Goal: Task Accomplishment & Management: Manage account settings

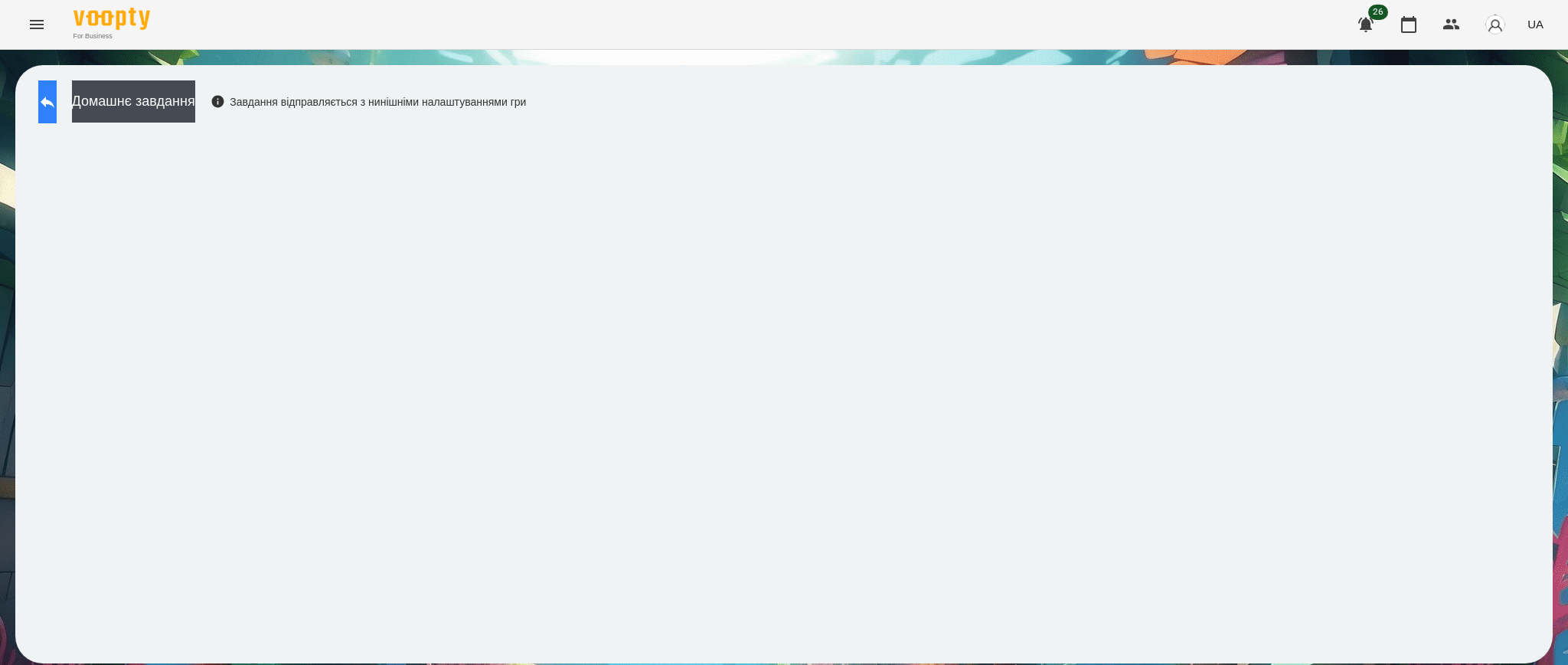
click at [56, 91] on button at bounding box center [47, 102] width 18 height 43
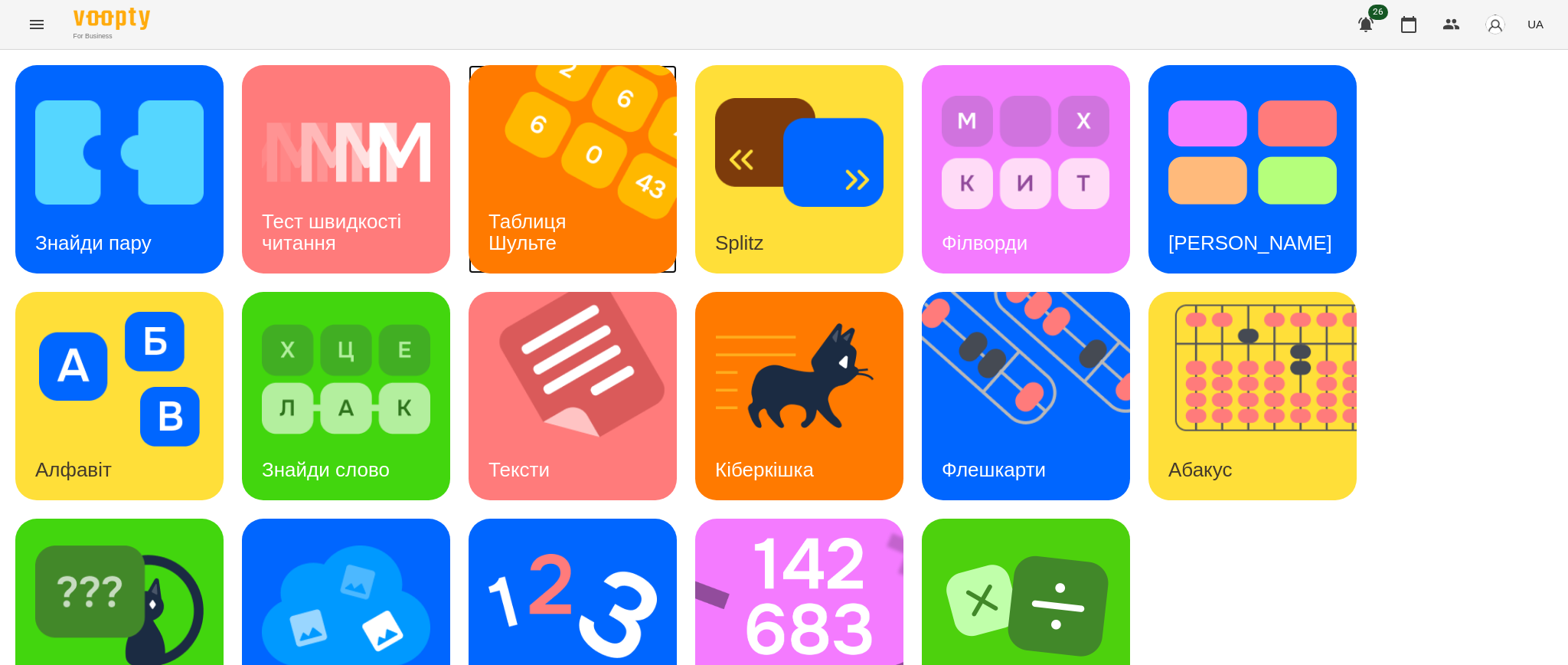
click at [540, 191] on div "Таблиця Шульте" at bounding box center [529, 232] width 123 height 82
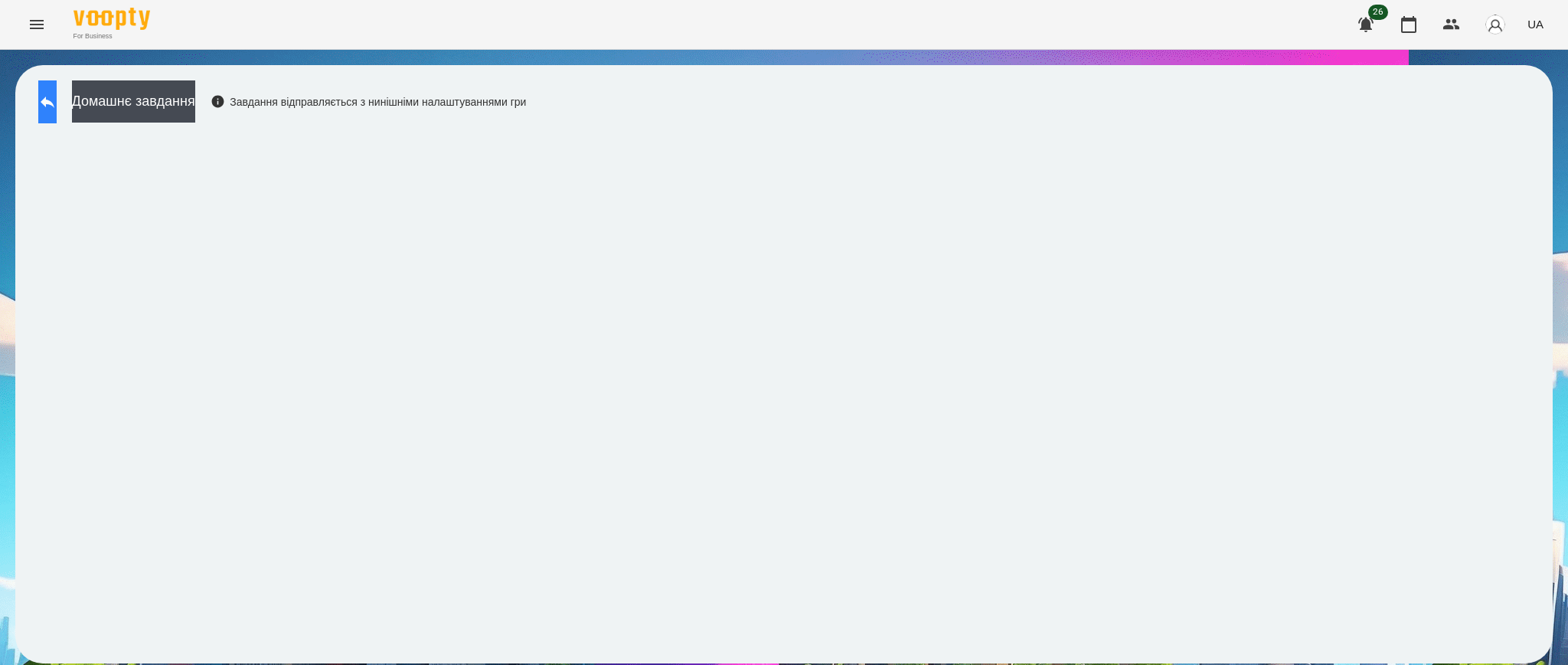
click at [51, 104] on button at bounding box center [47, 102] width 18 height 43
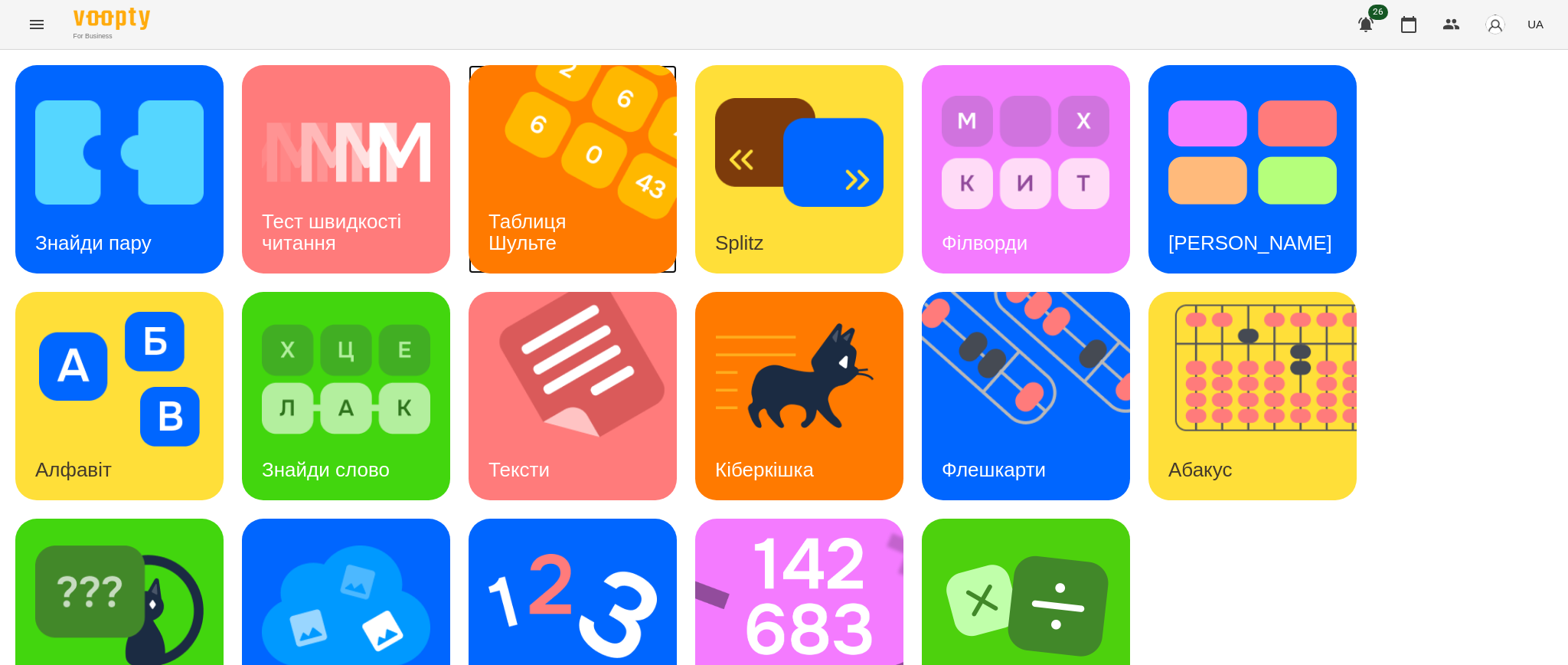
click at [527, 199] on div "Таблиця Шульте" at bounding box center [529, 232] width 123 height 82
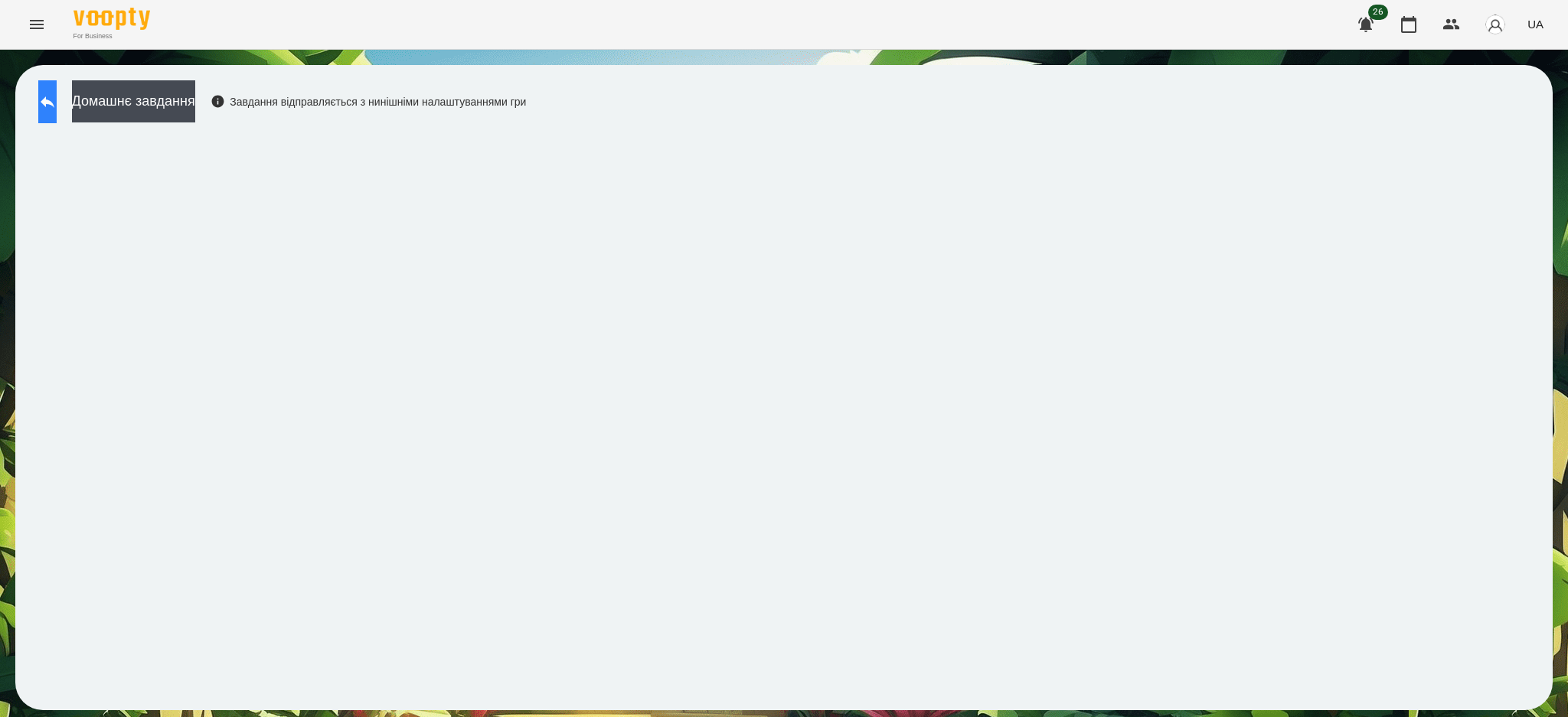
click at [56, 85] on button at bounding box center [47, 102] width 18 height 43
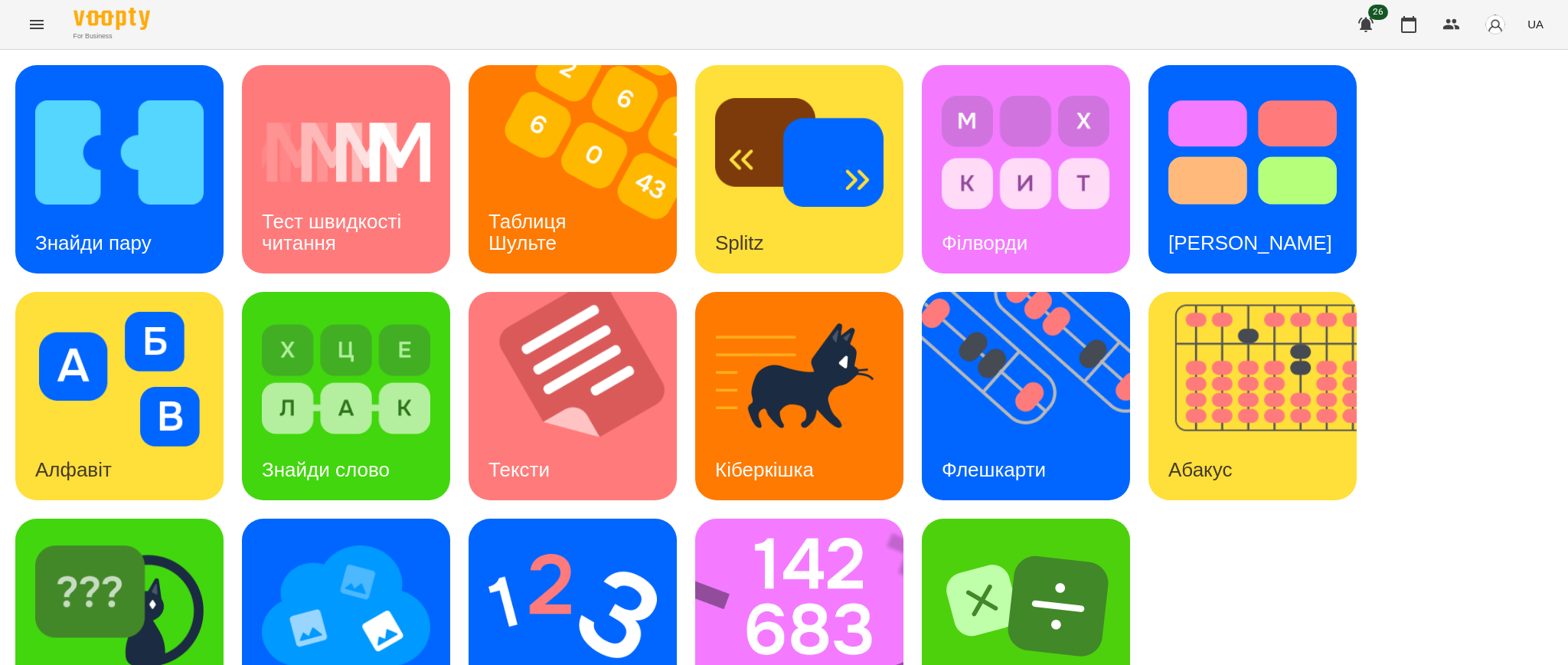
scroll to position [77, 0]
click at [1056, 331] on img at bounding box center [1035, 396] width 228 height 208
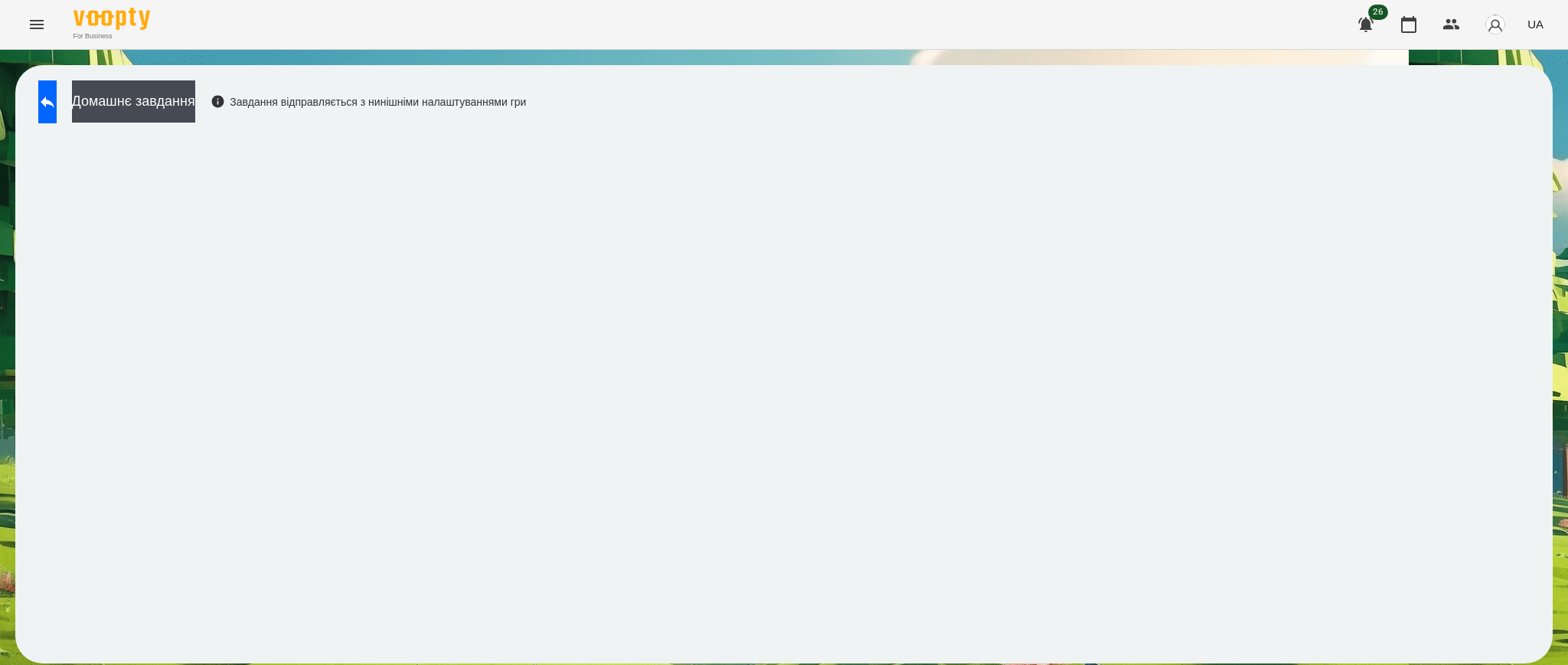
click at [55, 123] on div "Домашнє завдання Завдання відправляється з нинішніми налаштуваннями гри" at bounding box center [278, 106] width 495 height 50
click at [56, 98] on icon at bounding box center [47, 102] width 18 height 18
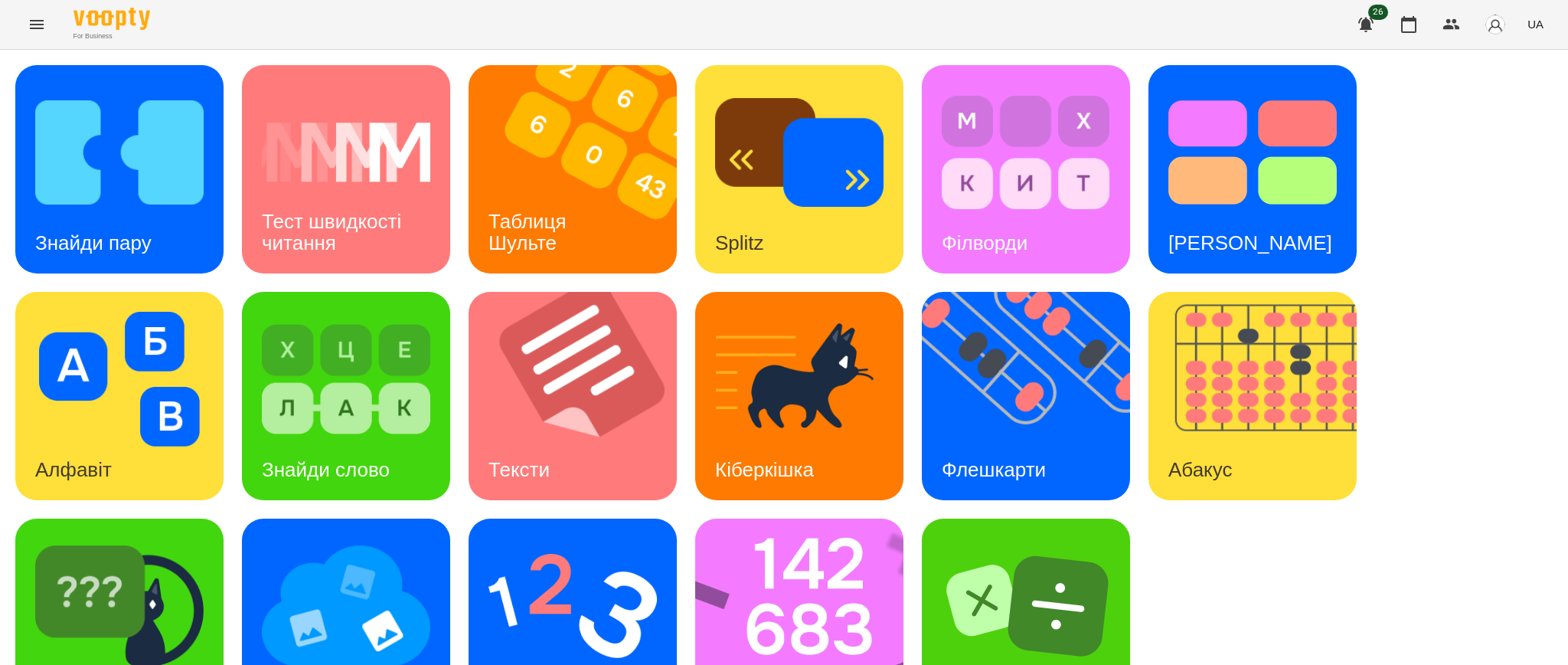
scroll to position [77, 0]
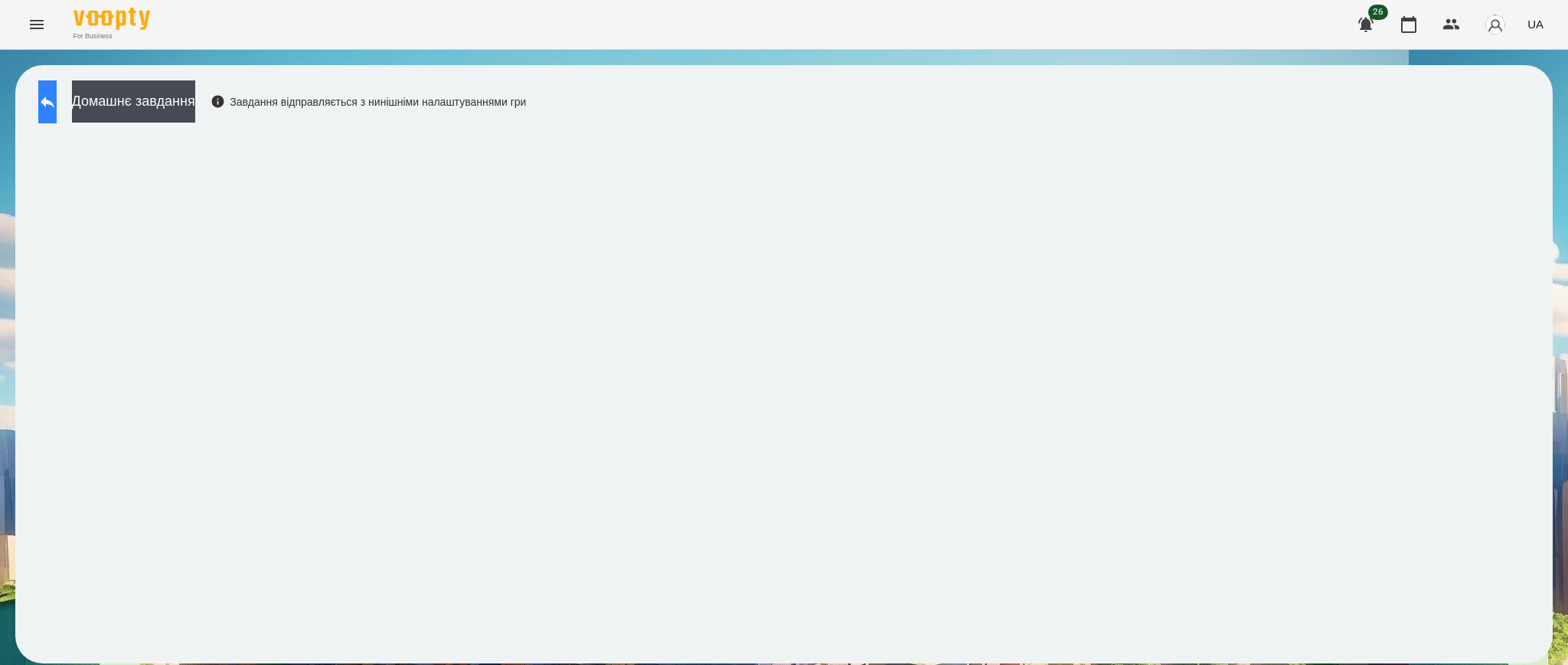
click at [56, 99] on icon at bounding box center [47, 102] width 18 height 18
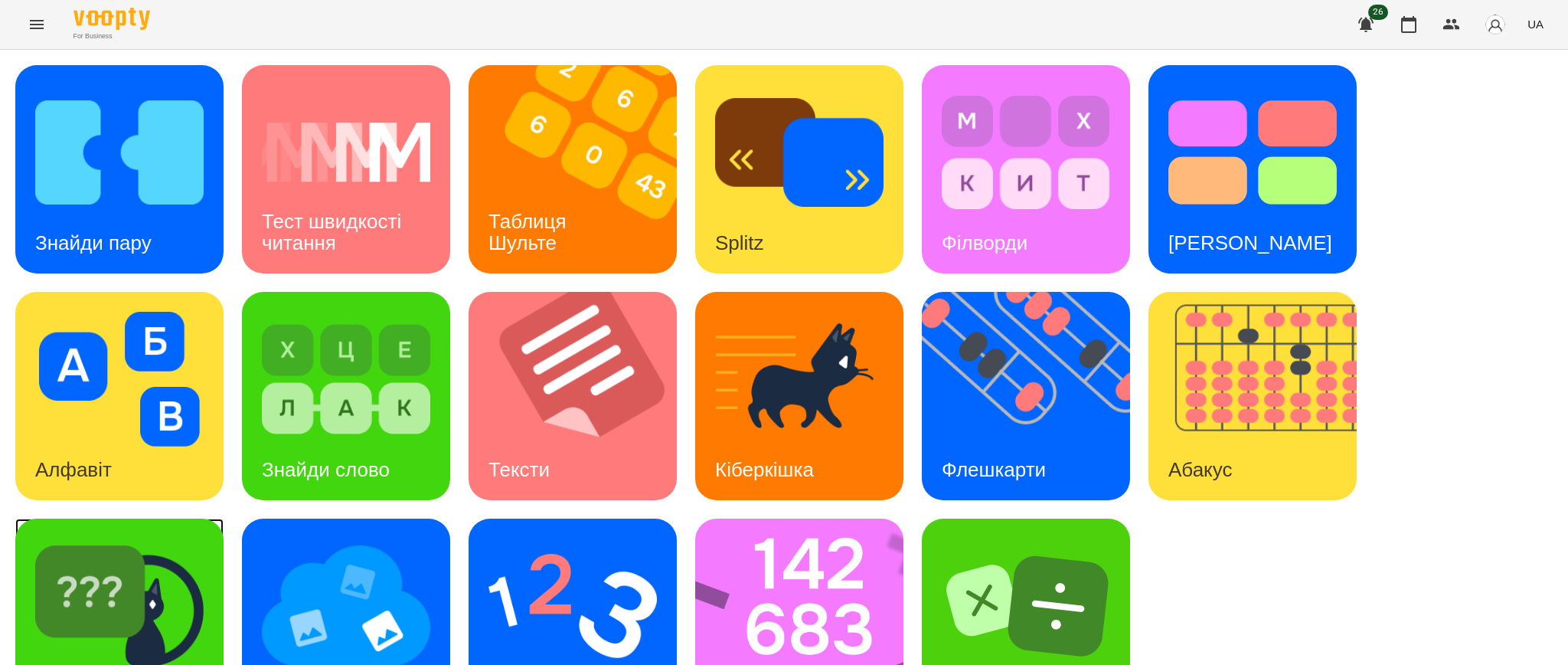
click at [163, 578] on img at bounding box center [119, 605] width 169 height 135
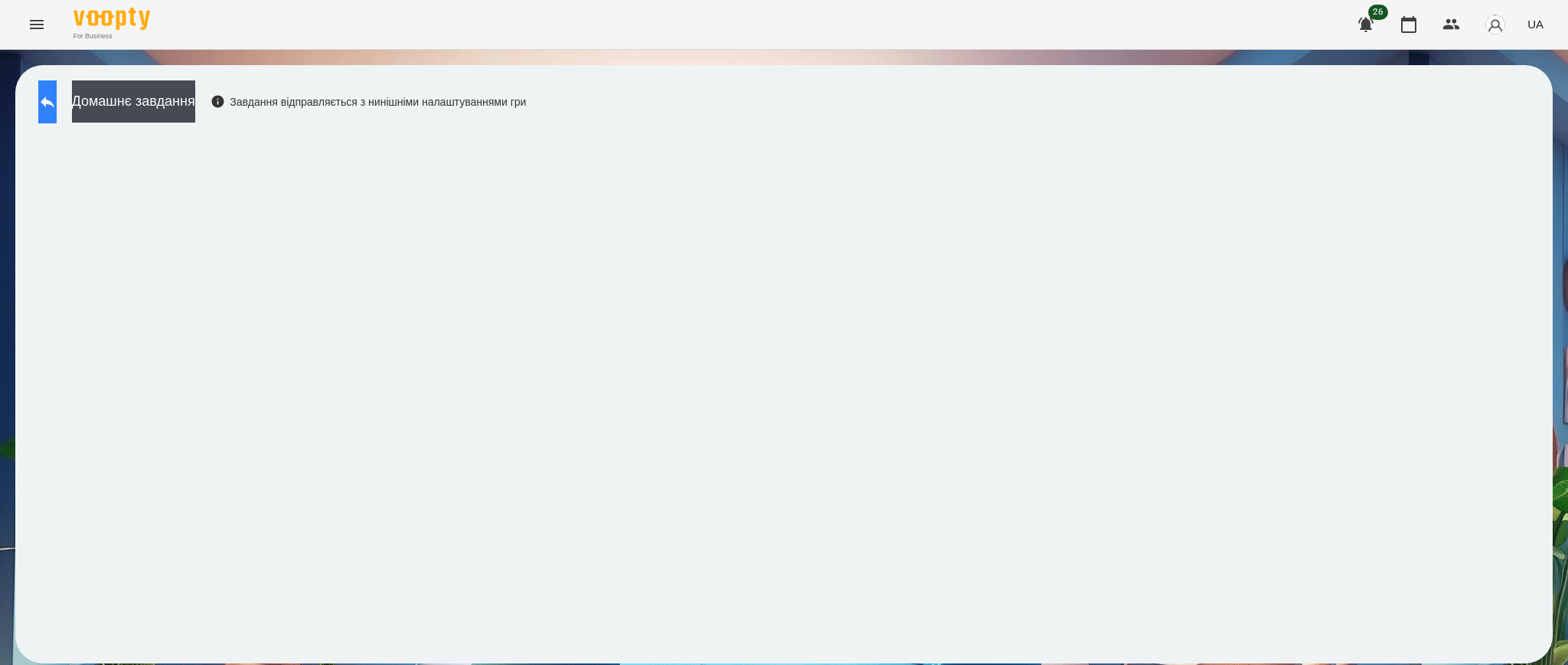
click at [56, 105] on icon at bounding box center [47, 102] width 18 height 18
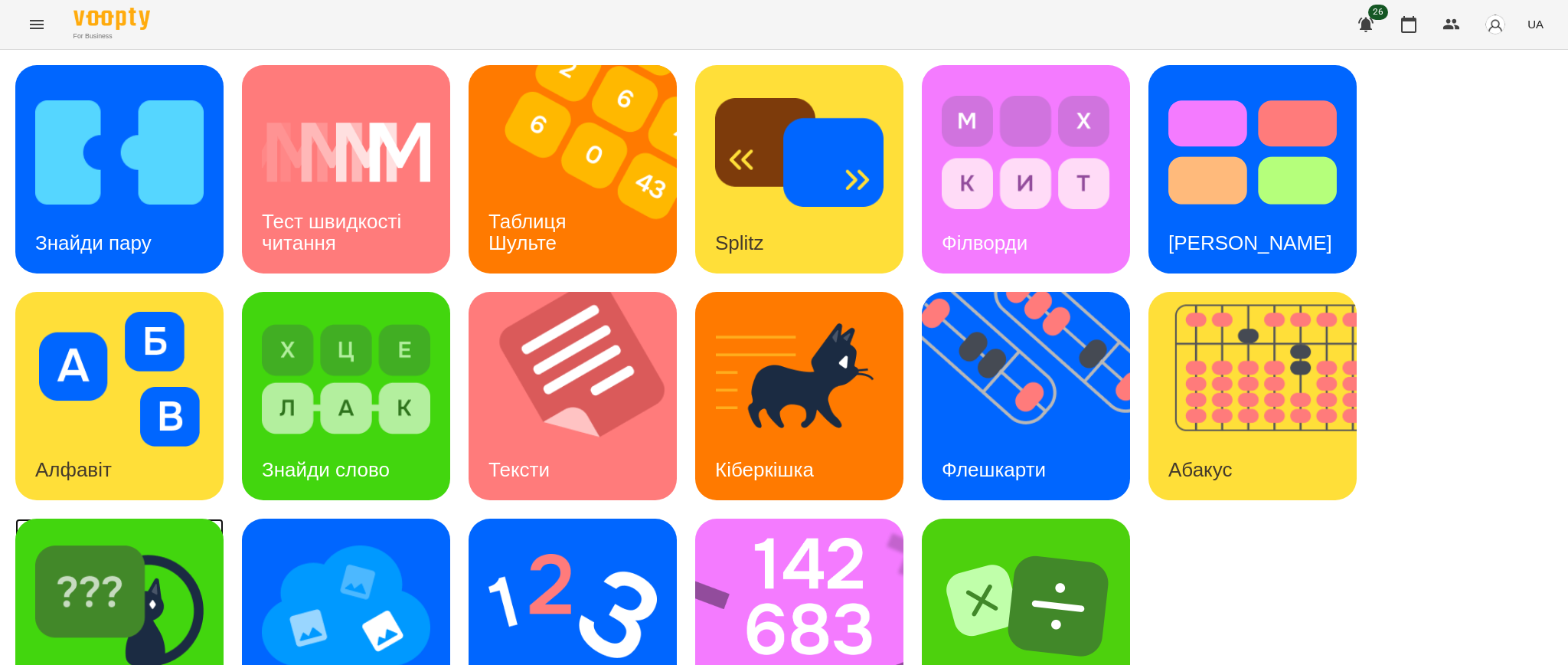
click at [89, 586] on img at bounding box center [119, 605] width 169 height 135
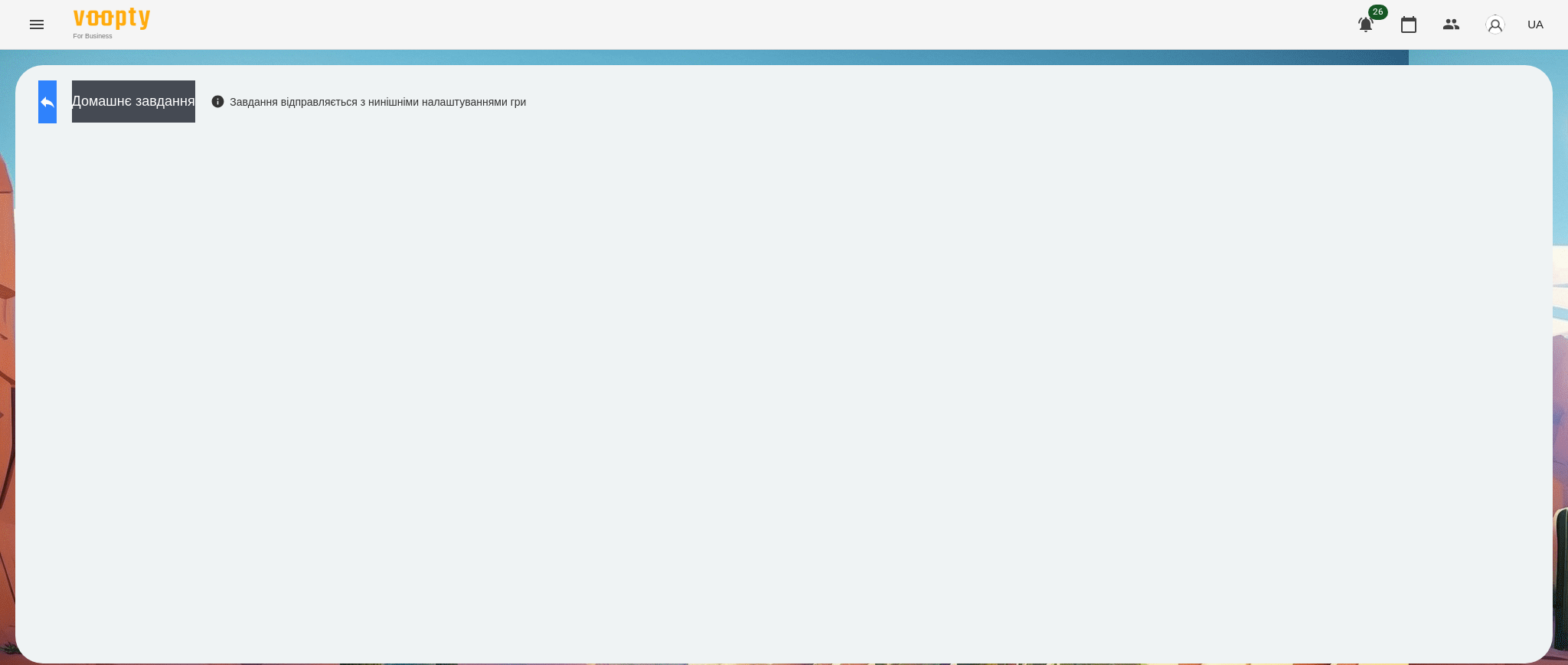
click at [56, 100] on icon at bounding box center [47, 102] width 18 height 18
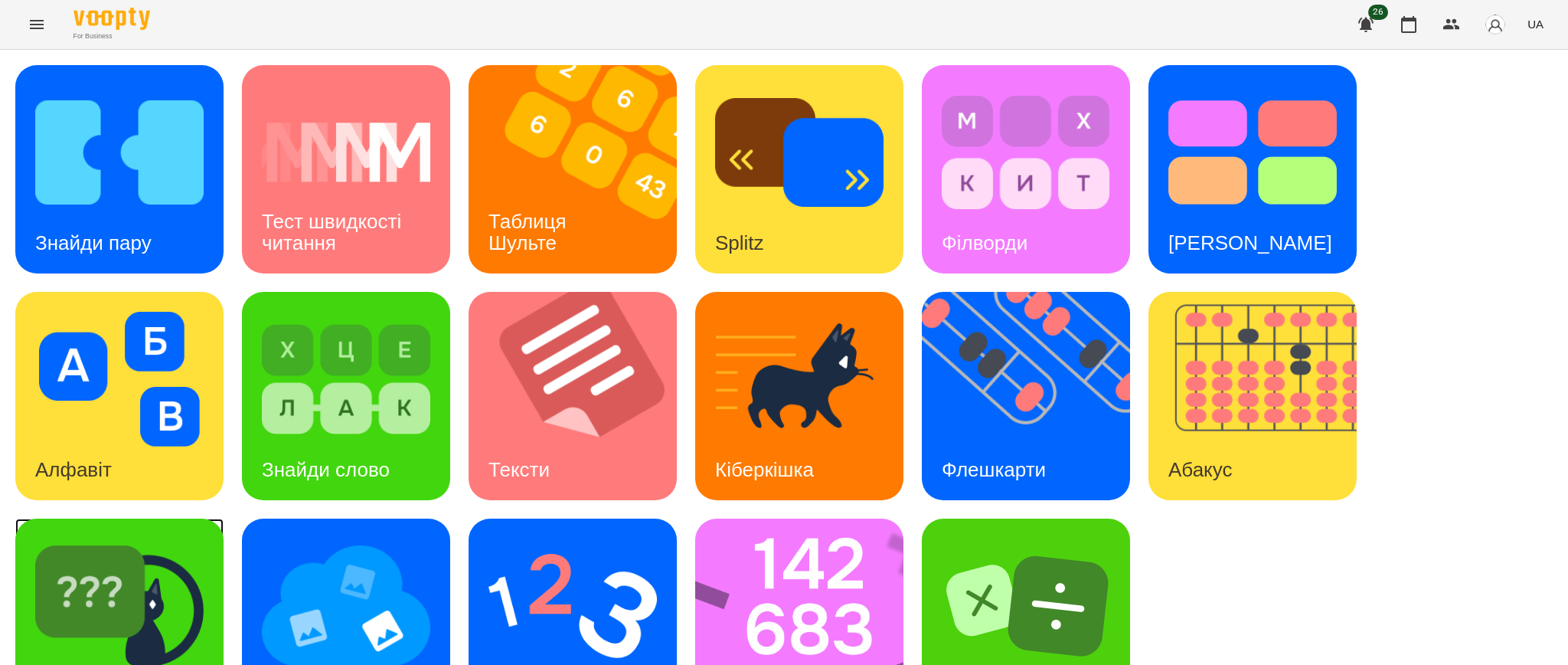
click at [149, 567] on img at bounding box center [119, 605] width 169 height 135
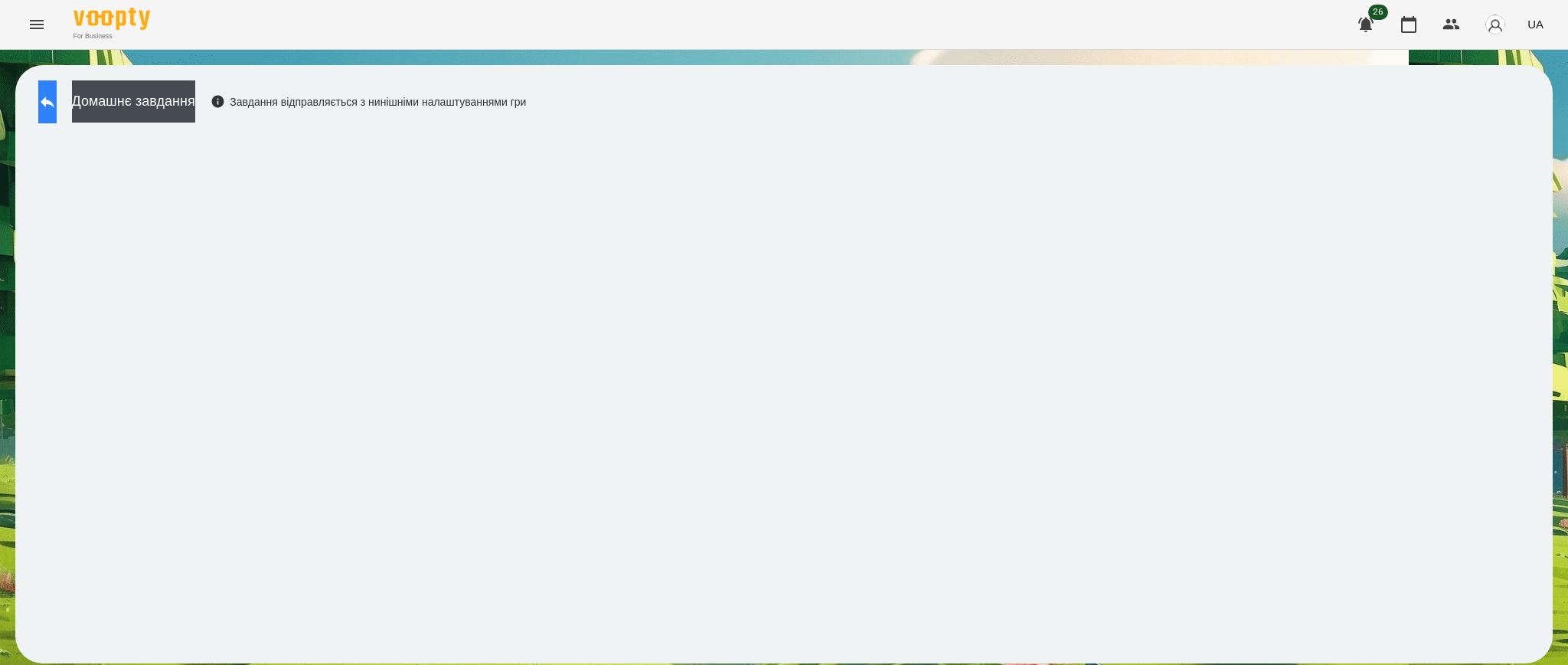
click at [56, 107] on icon at bounding box center [47, 102] width 18 height 18
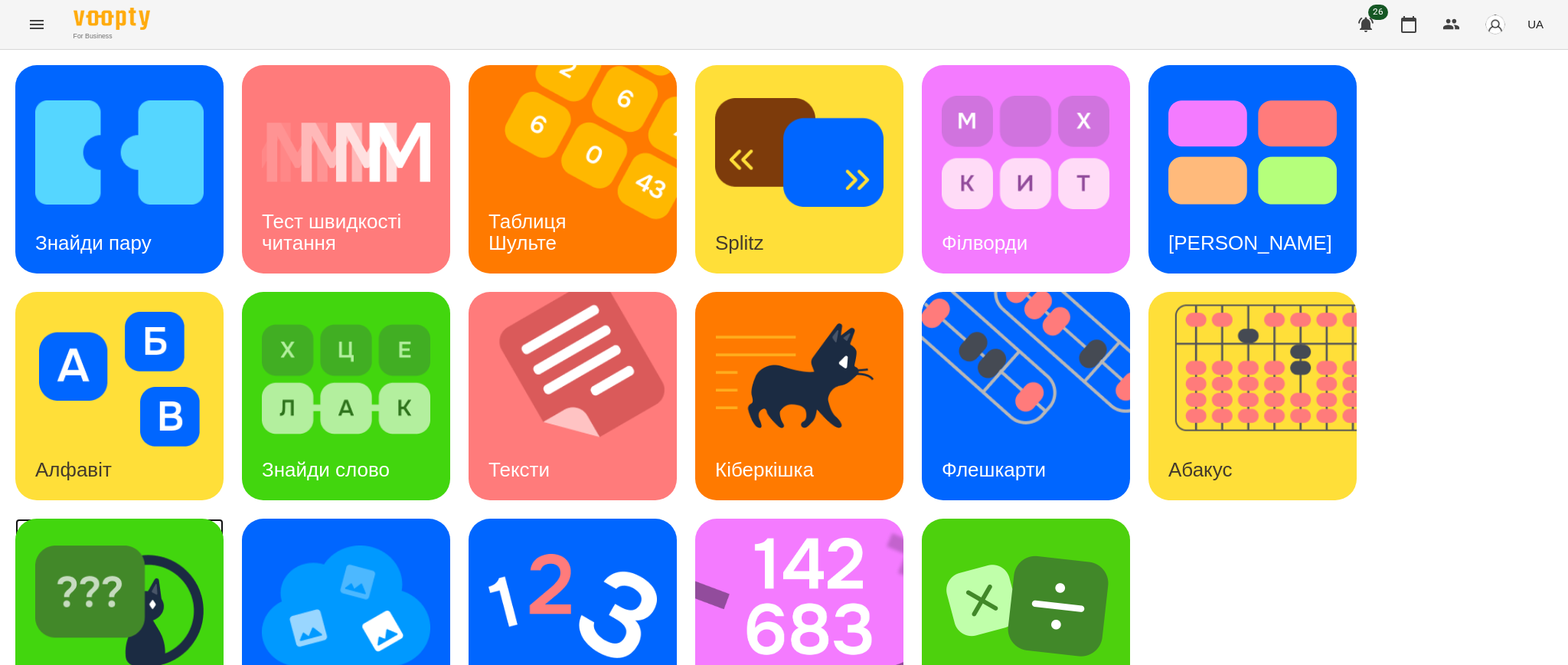
click at [142, 583] on img at bounding box center [119, 605] width 169 height 135
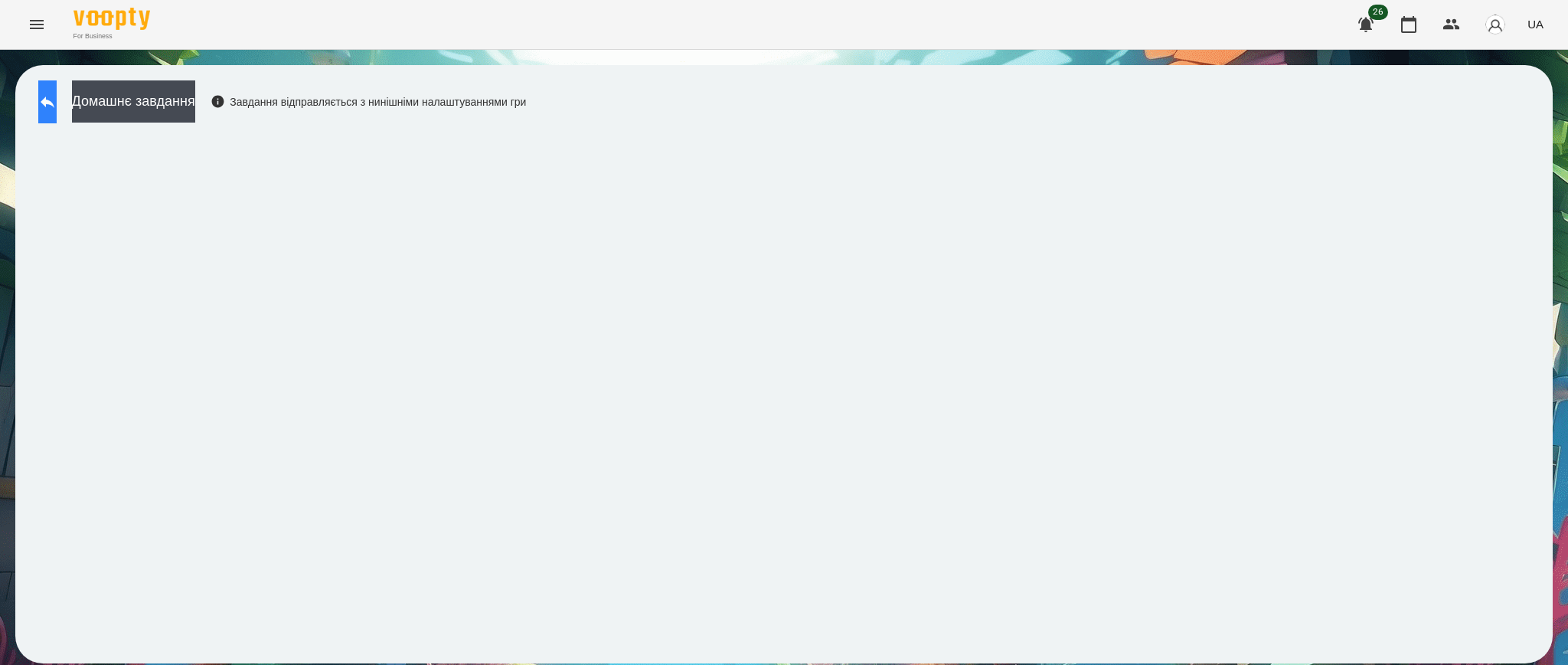
click at [51, 99] on button at bounding box center [47, 102] width 18 height 43
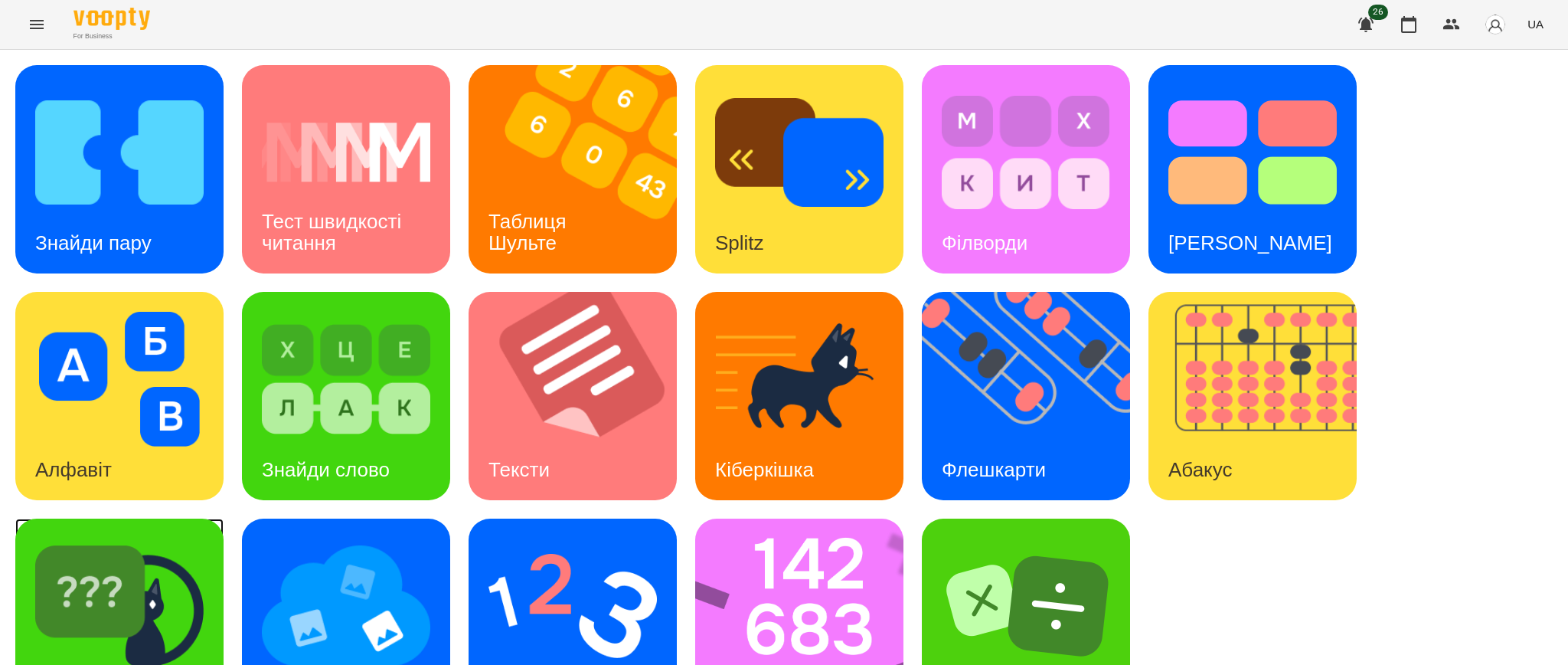
click at [118, 592] on img at bounding box center [119, 605] width 169 height 135
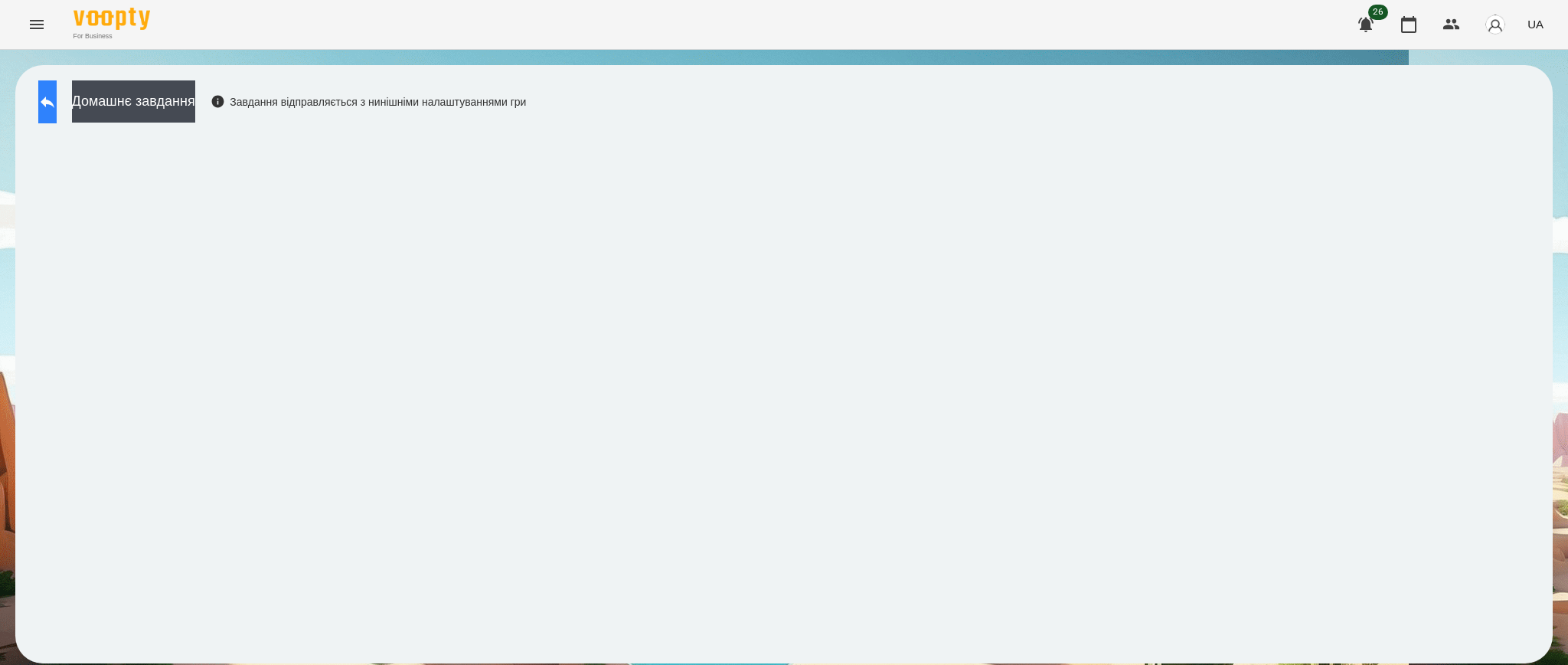
click at [56, 110] on icon at bounding box center [47, 102] width 18 height 18
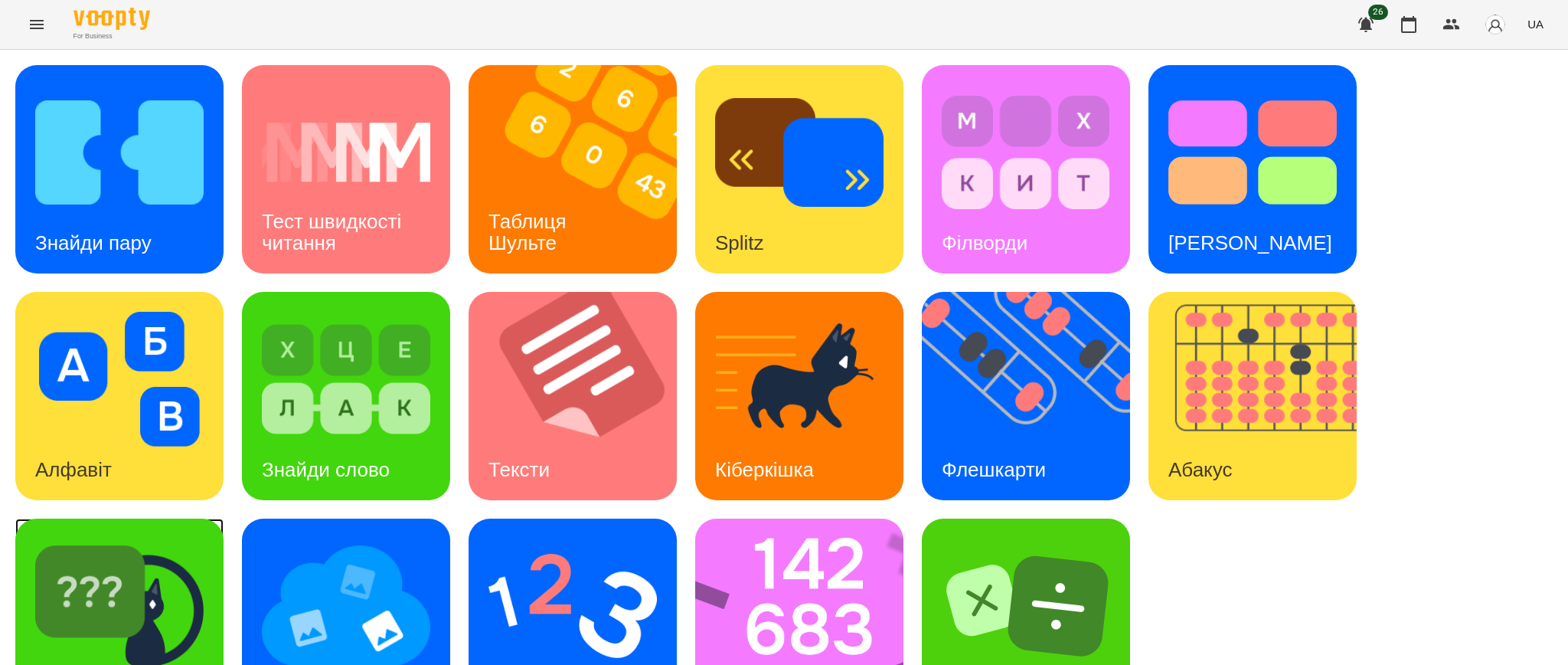
click at [145, 587] on img at bounding box center [119, 605] width 169 height 135
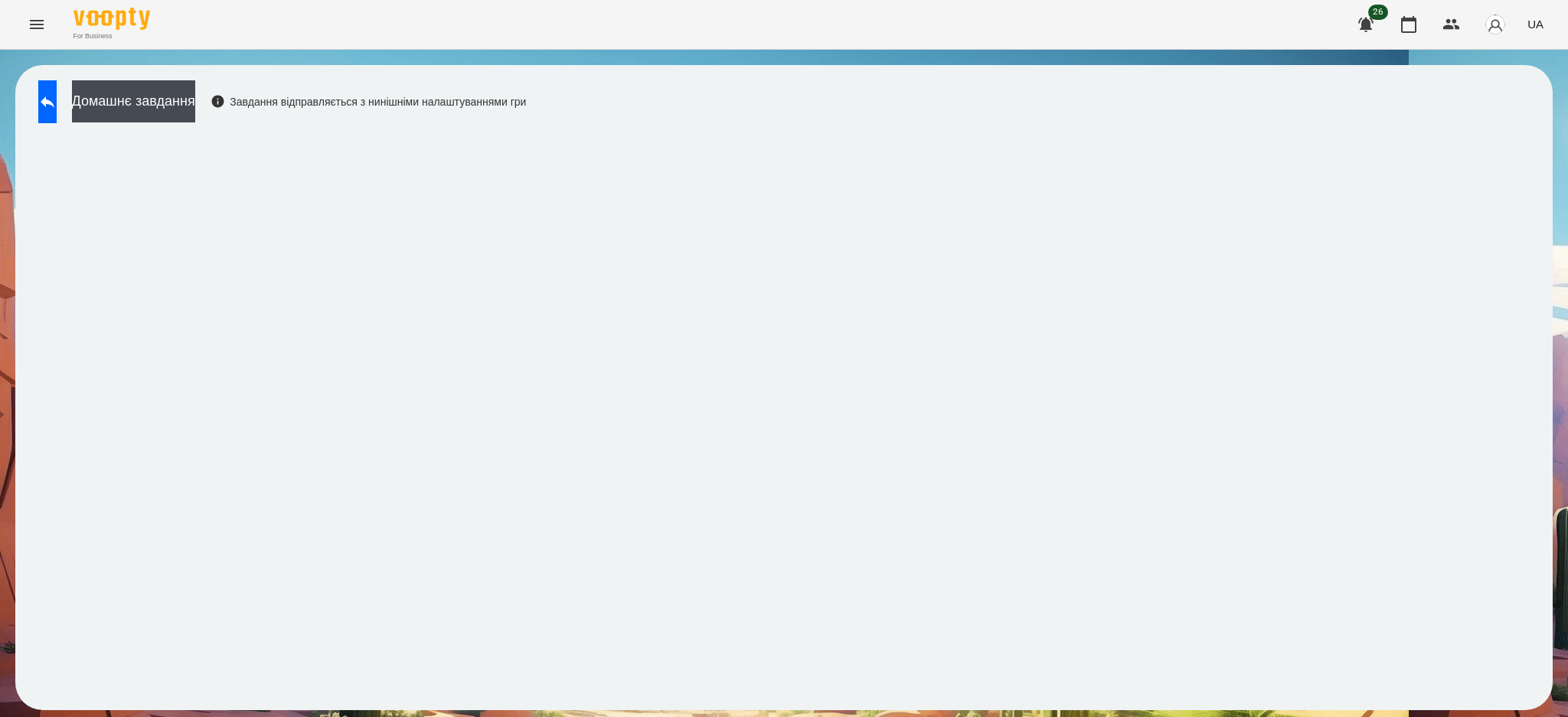
click at [35, 23] on icon "Menu" at bounding box center [36, 24] width 18 height 18
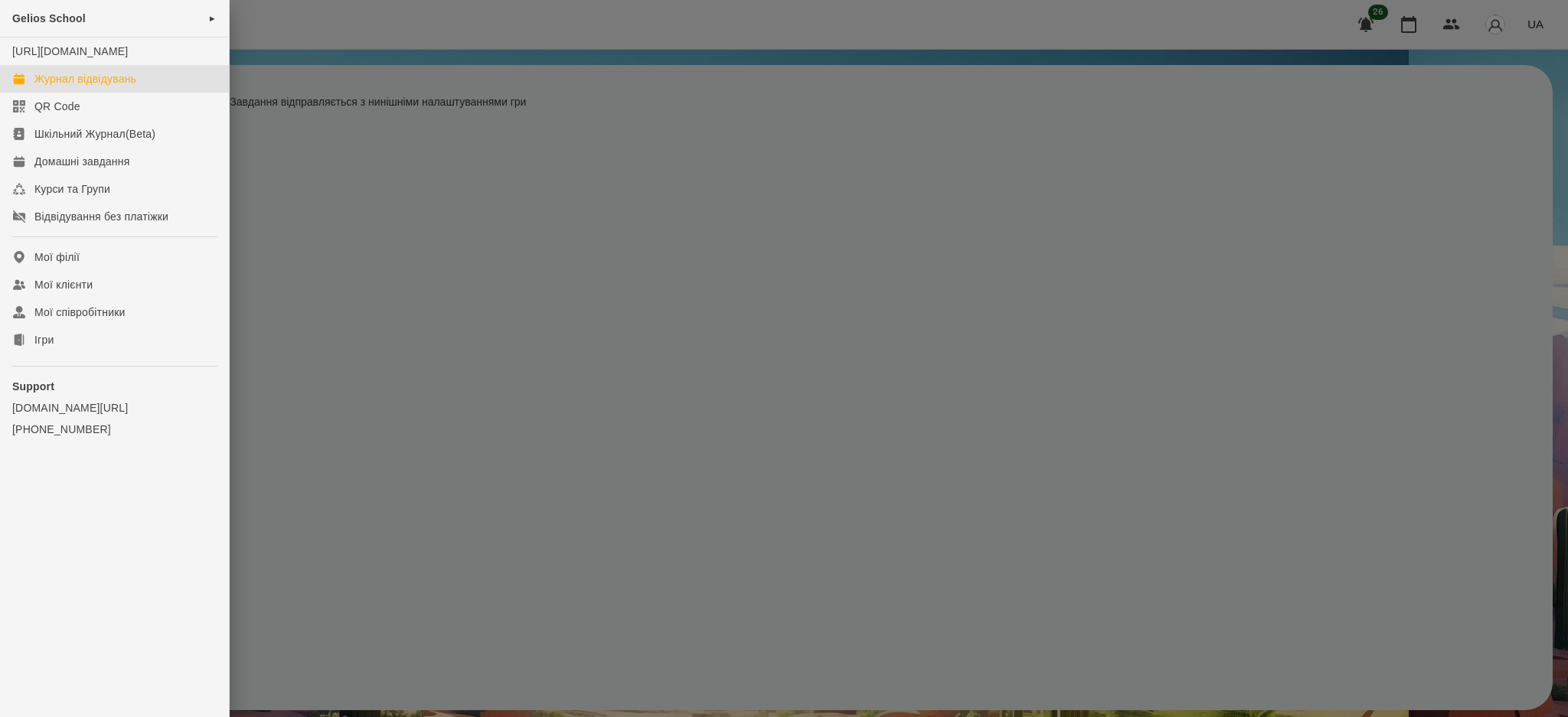
click at [80, 86] on div "Журнал відвідувань" at bounding box center [85, 78] width 102 height 16
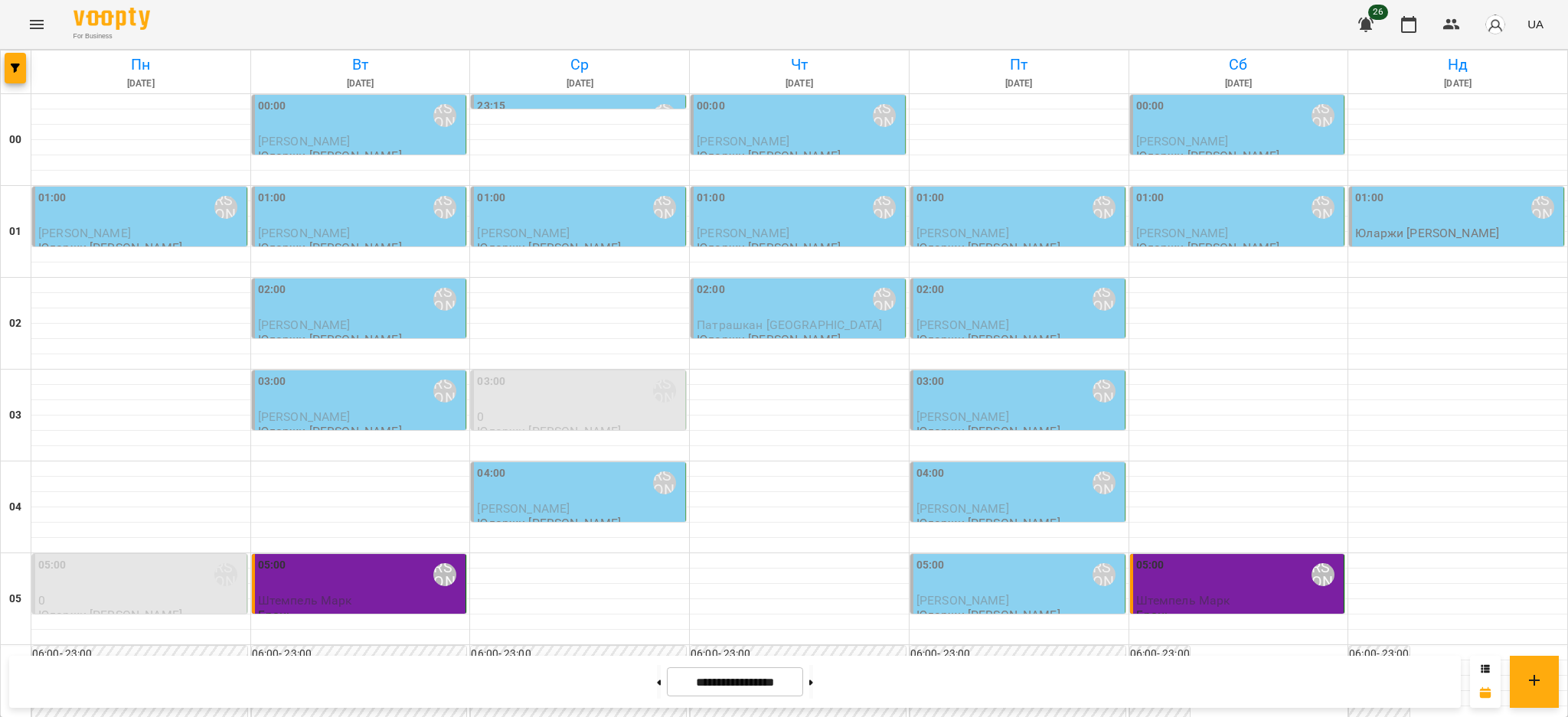
scroll to position [1649, 0]
click at [657, 664] on icon at bounding box center [659, 683] width 4 height 6
type input "**********"
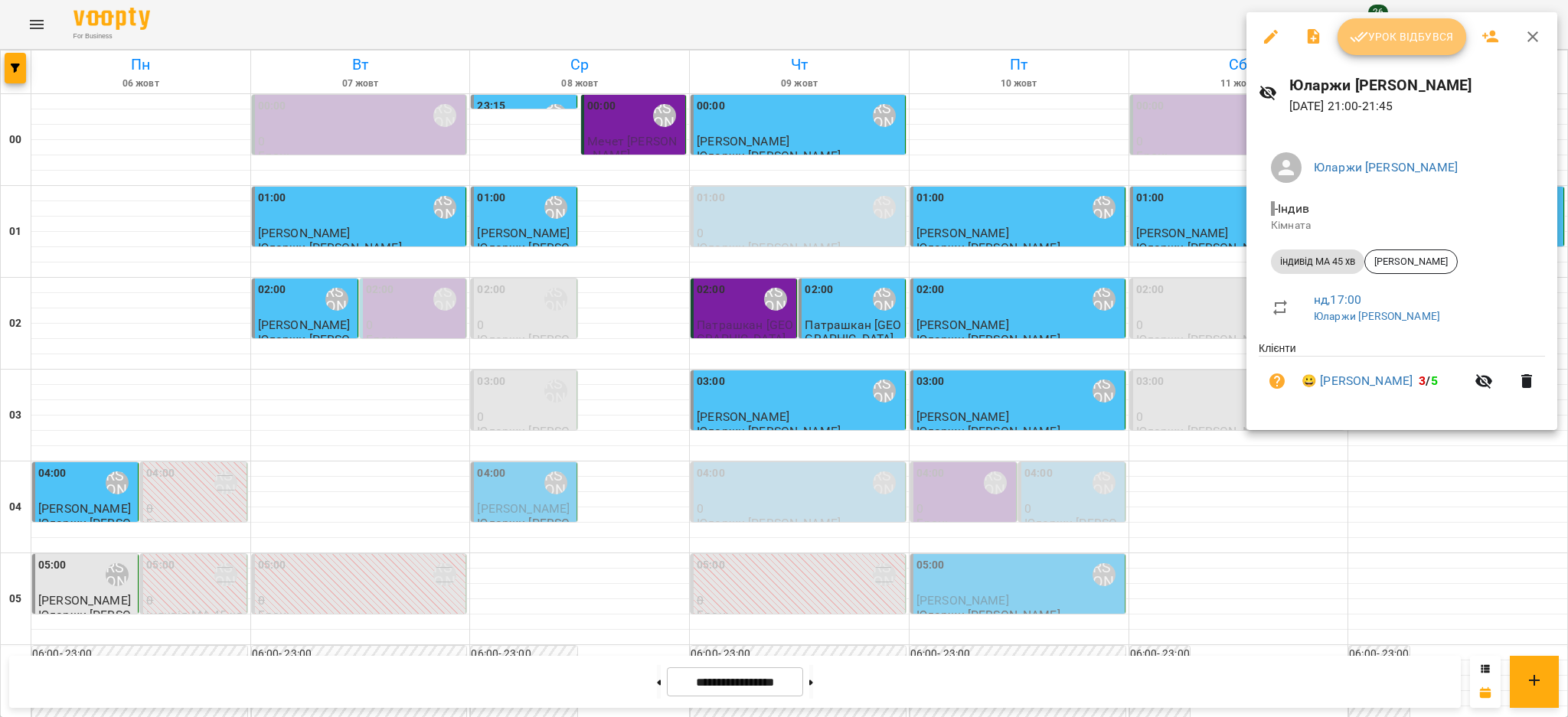
click at [1417, 38] on span "Урок відбувся" at bounding box center [1401, 36] width 104 height 18
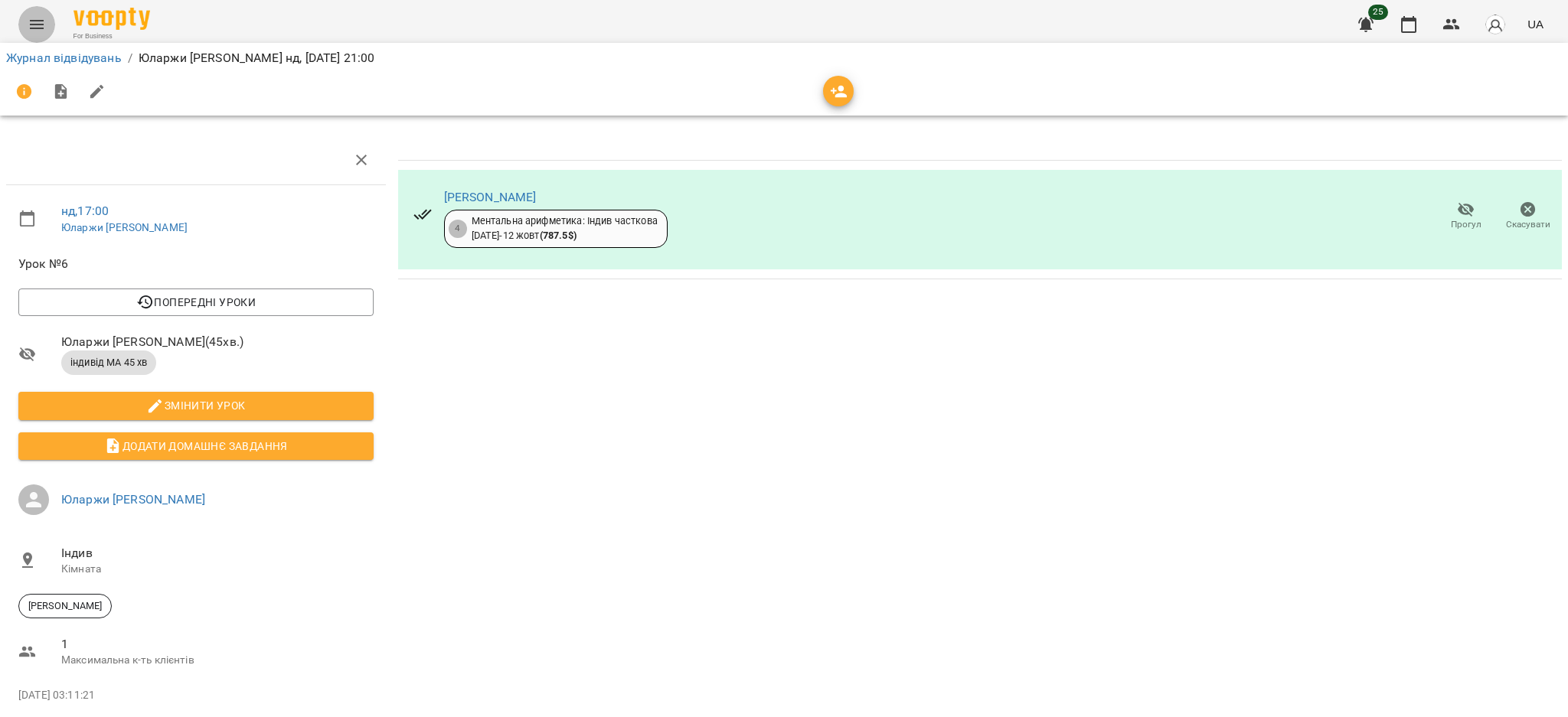
click at [46, 20] on button "Menu" at bounding box center [37, 24] width 37 height 37
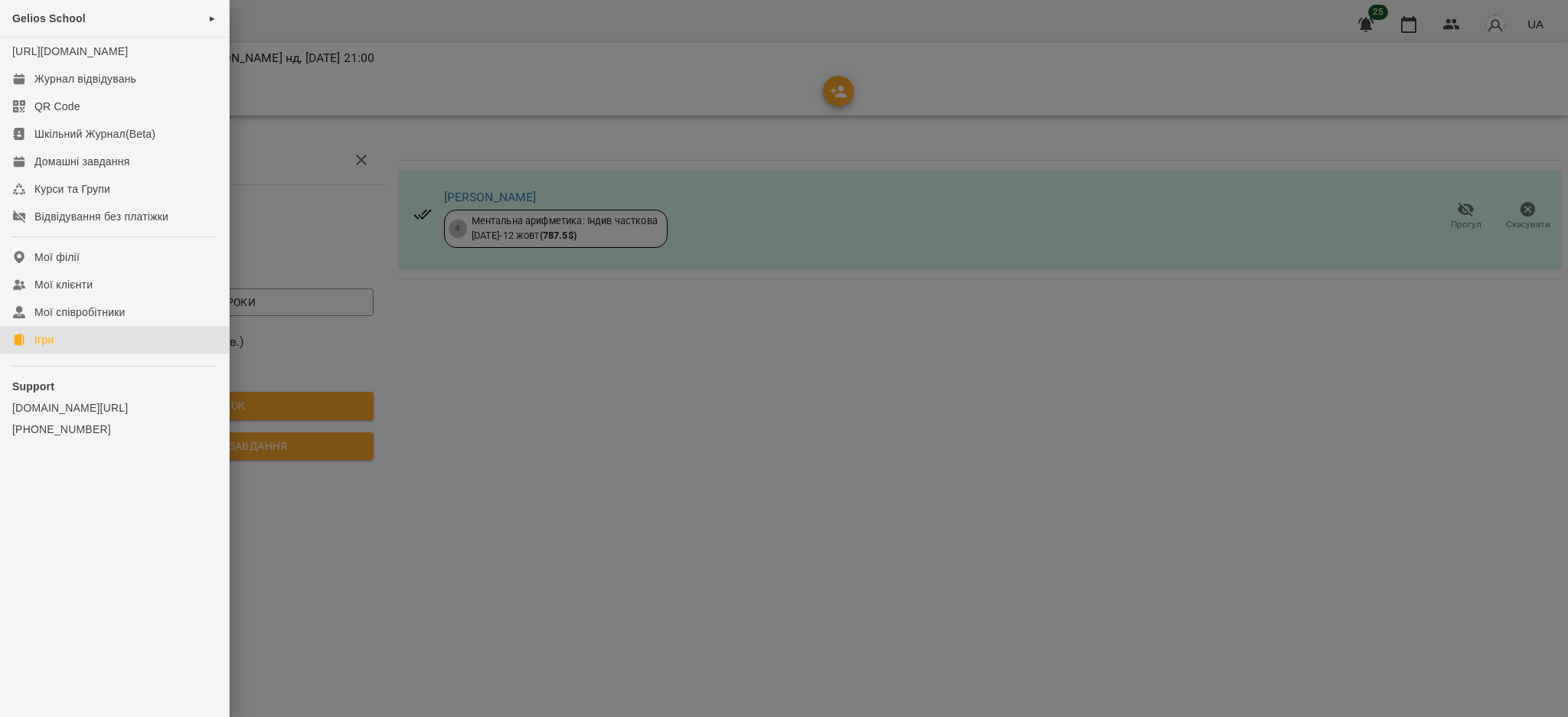
click at [58, 354] on link "Ігри" at bounding box center [114, 340] width 229 height 27
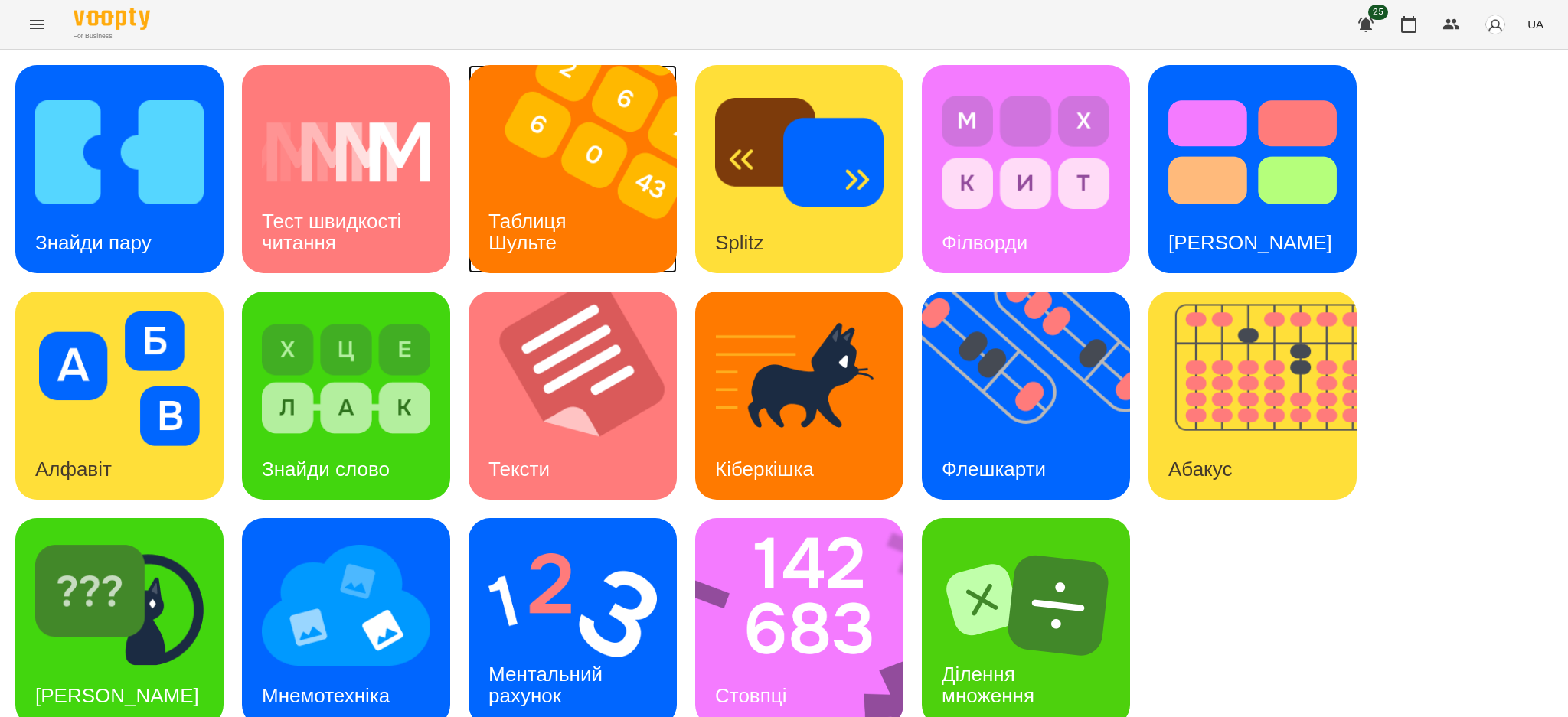
click at [517, 195] on div "Таблиця Шульте" at bounding box center [529, 232] width 123 height 82
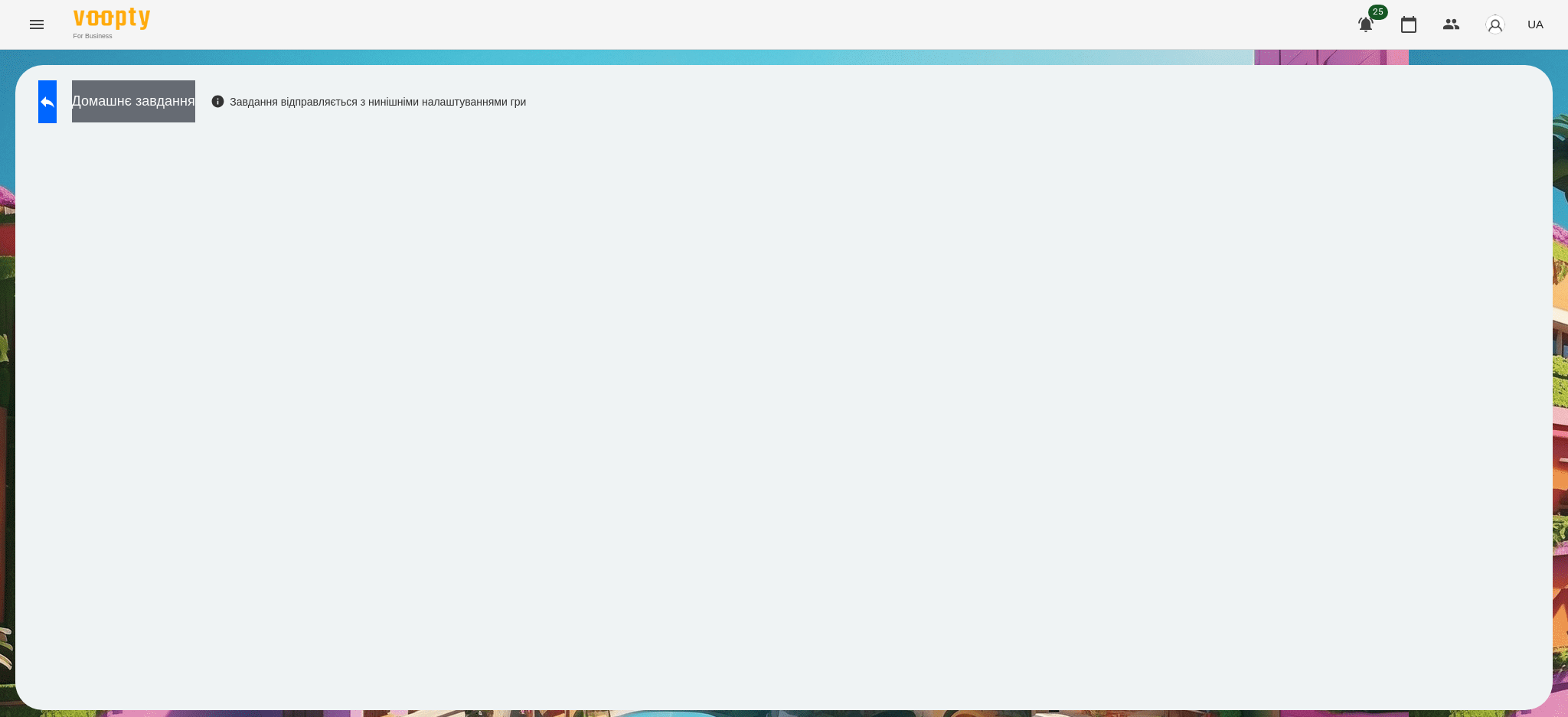
click at [195, 104] on button "Домашнє завдання" at bounding box center [133, 101] width 123 height 42
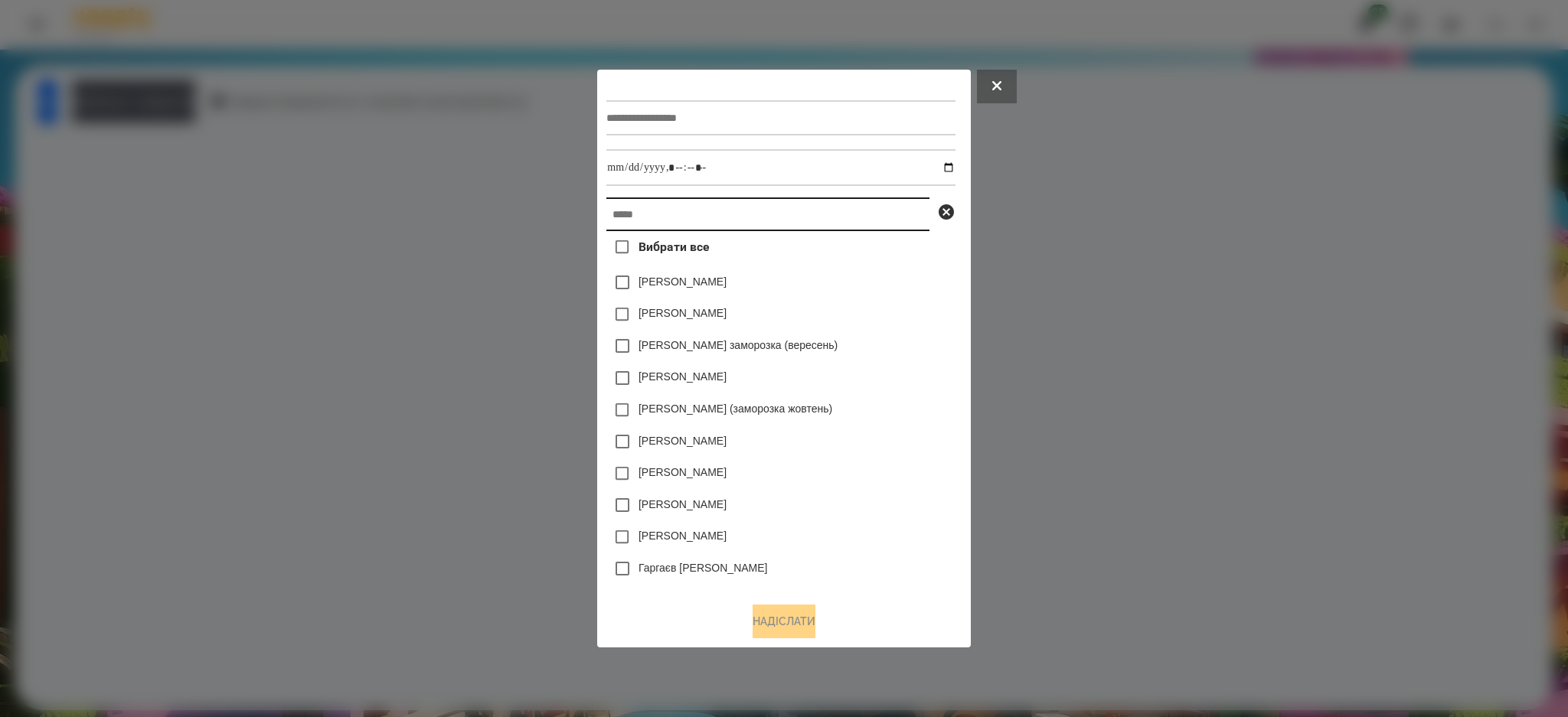
click at [643, 211] on input "text" at bounding box center [768, 214] width 323 height 34
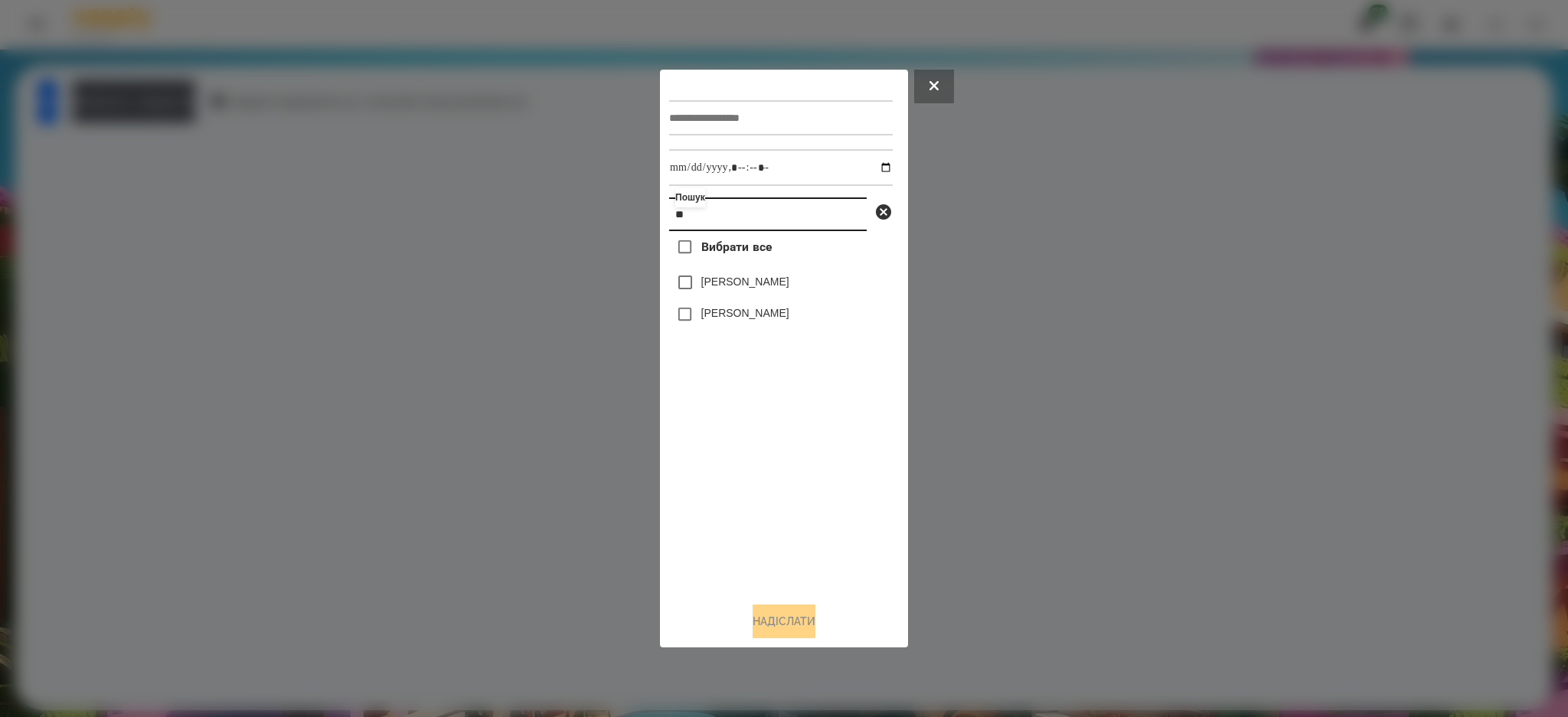
type input "**"
click at [705, 114] on input "text" at bounding box center [780, 117] width 224 height 35
type input "*****"
click at [817, 164] on input "datetime-local" at bounding box center [780, 168] width 224 height 37
click at [874, 166] on input "datetime-local" at bounding box center [780, 168] width 224 height 37
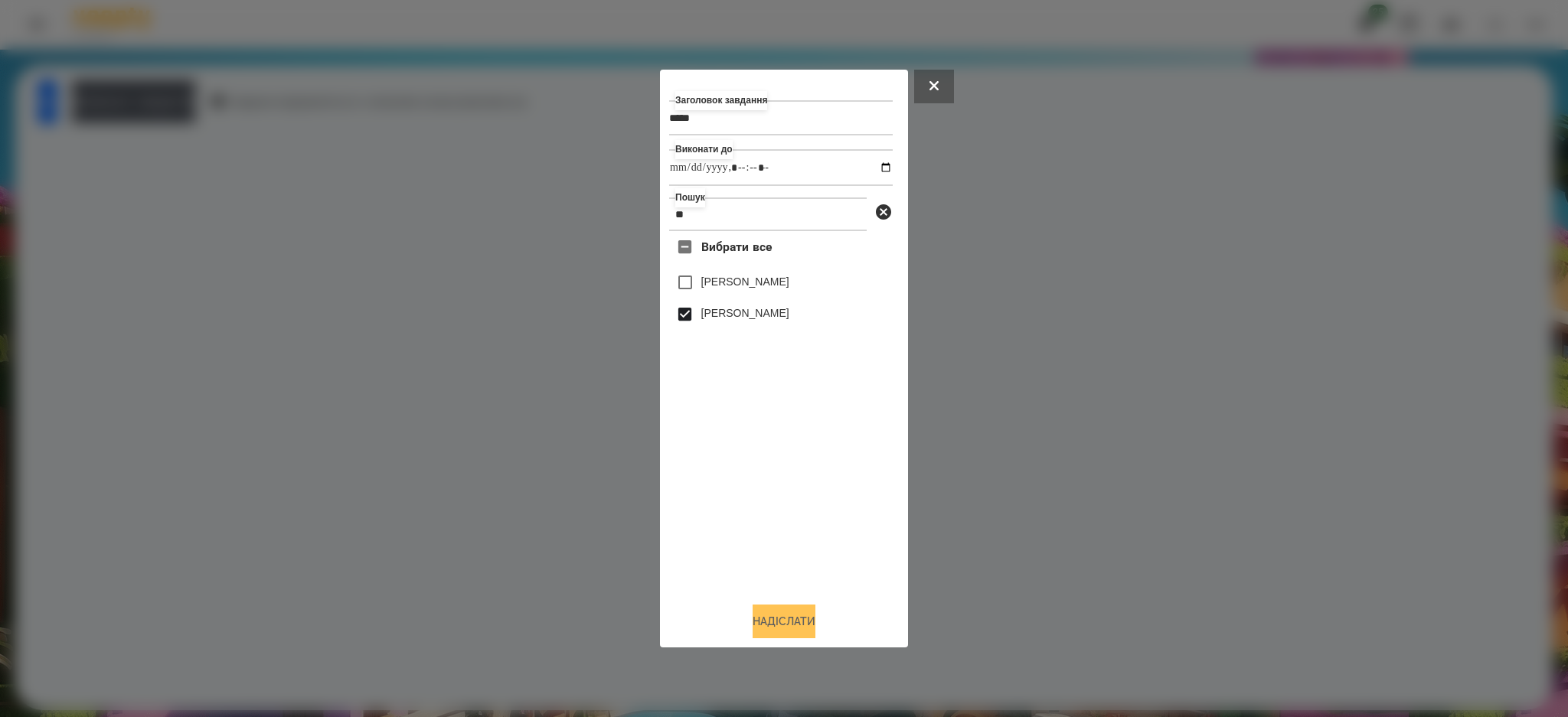
type input "**********"
click at [777, 612] on button "Надіслати" at bounding box center [784, 621] width 63 height 34
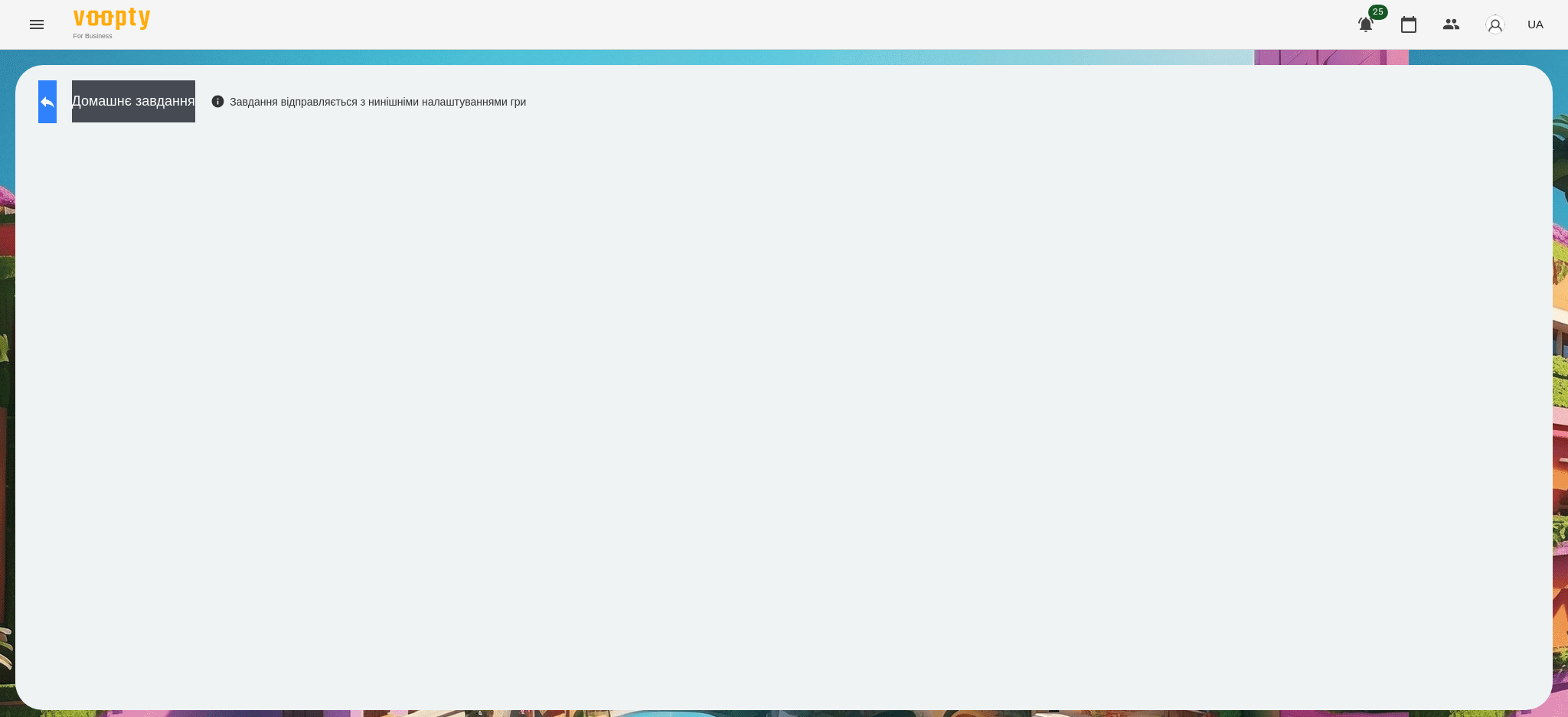
click at [42, 85] on button at bounding box center [47, 102] width 18 height 43
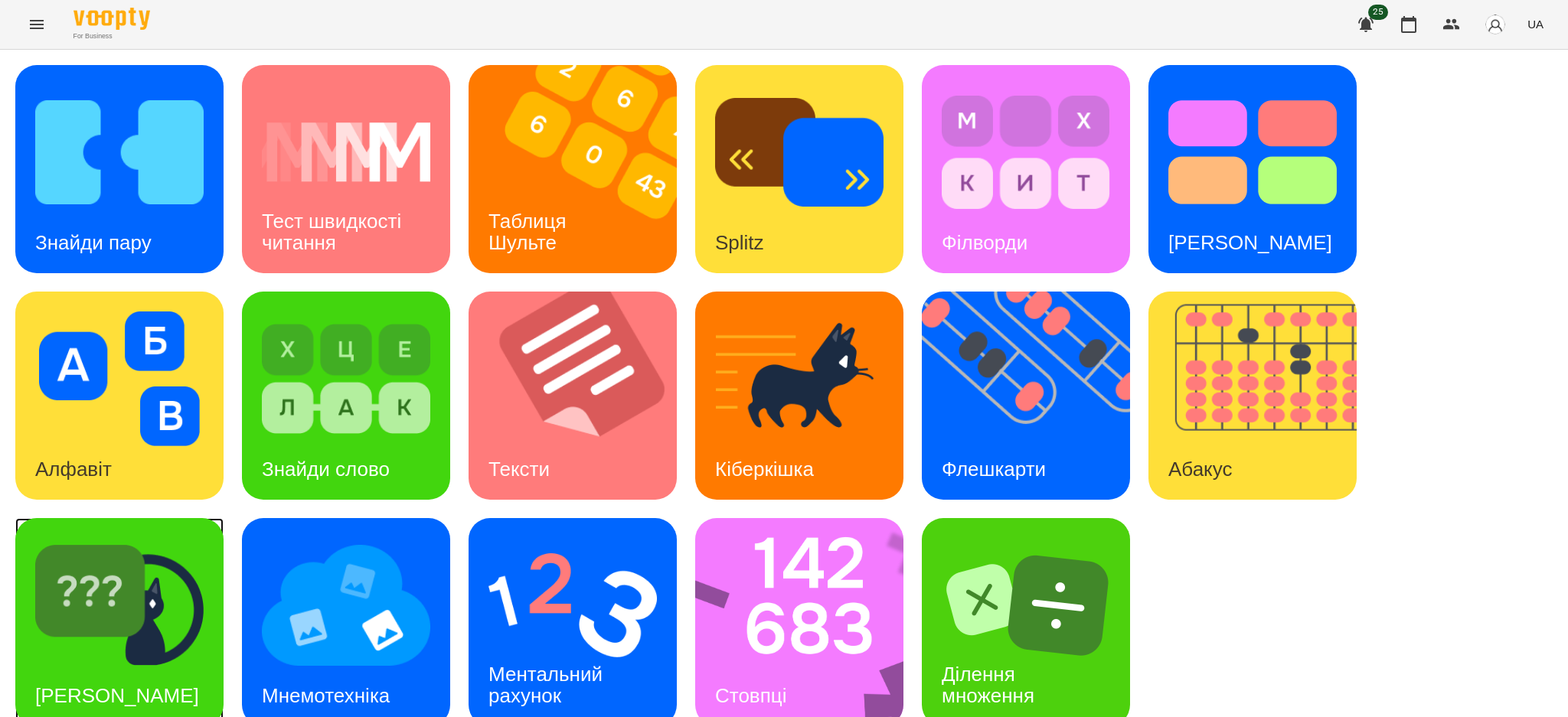
click at [119, 634] on img at bounding box center [119, 605] width 169 height 135
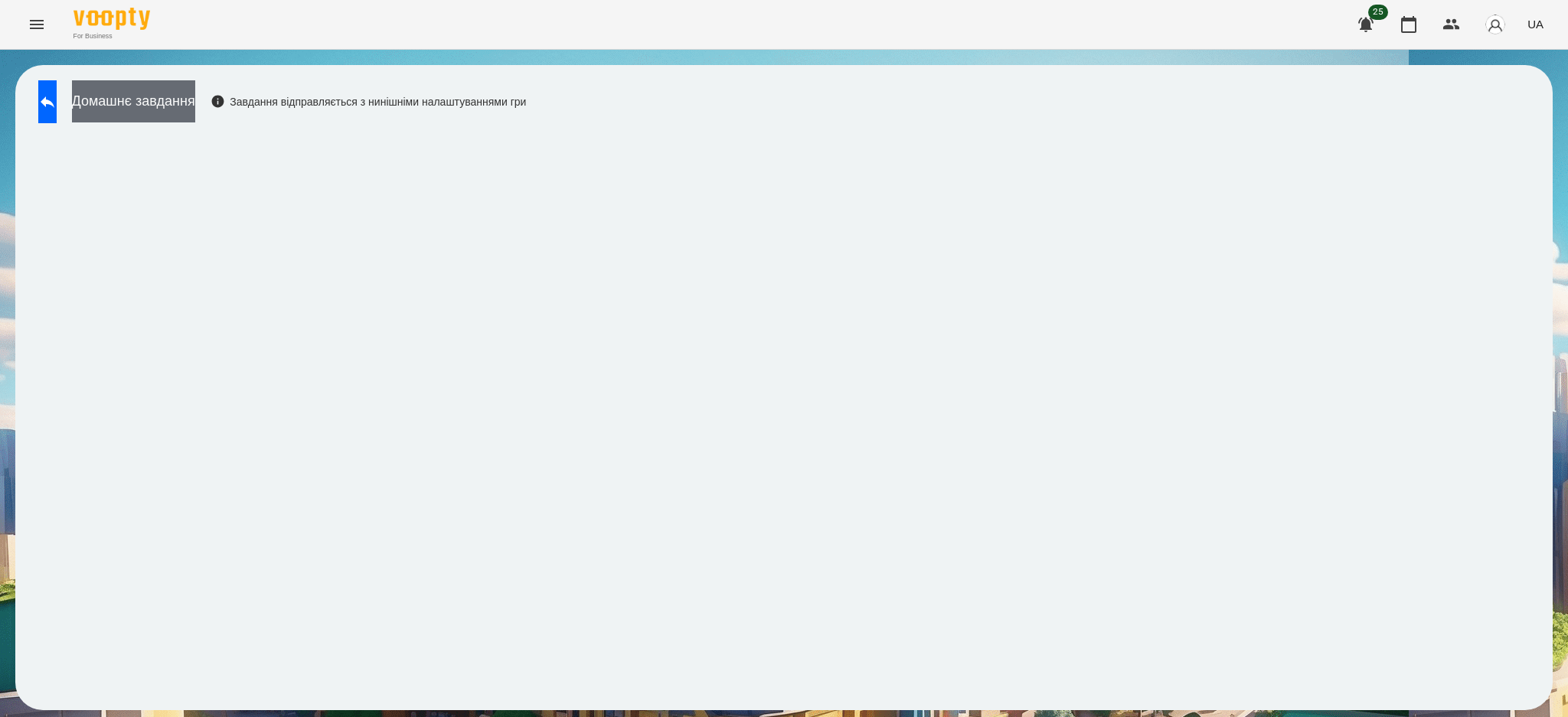
click at [184, 89] on button "Домашнє завдання" at bounding box center [133, 101] width 123 height 42
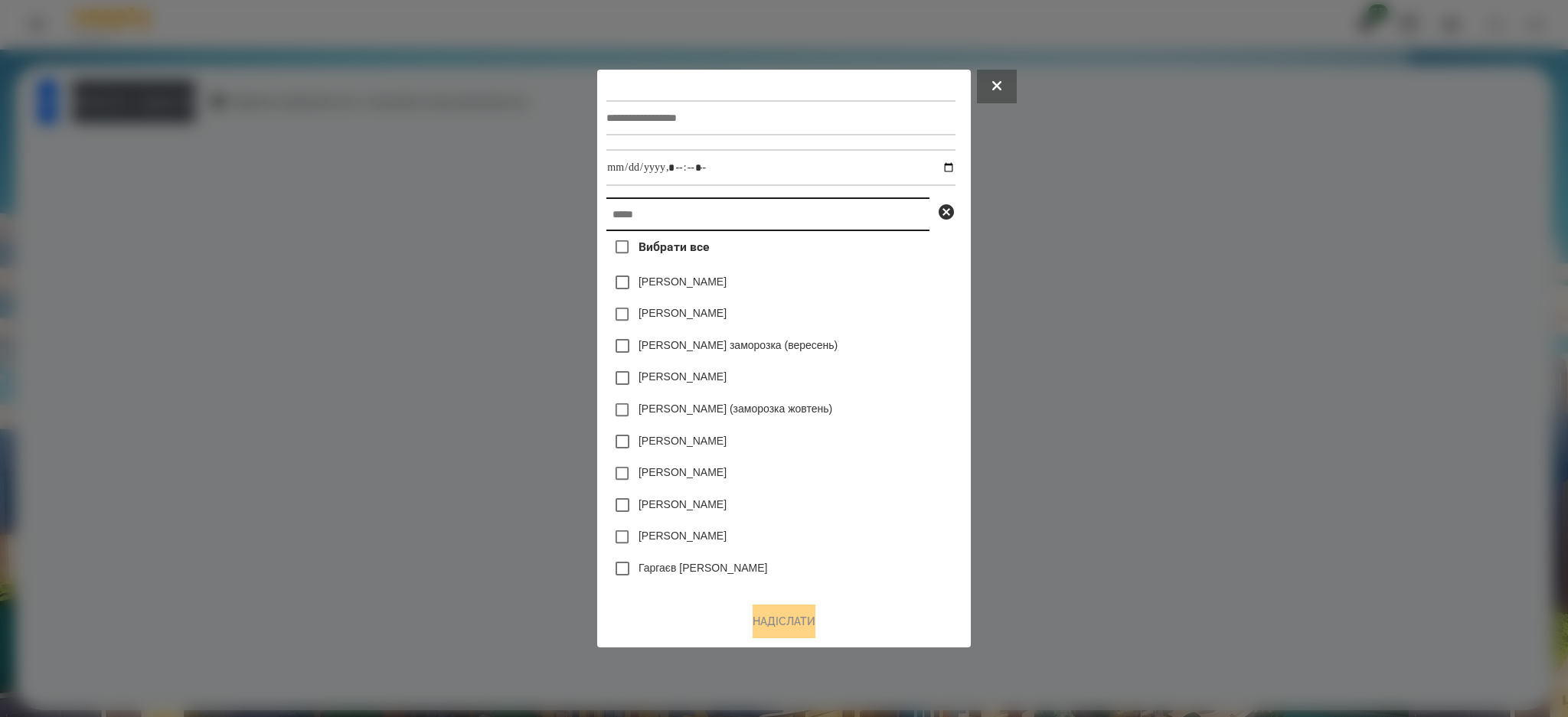
click at [637, 214] on input "text" at bounding box center [768, 214] width 323 height 34
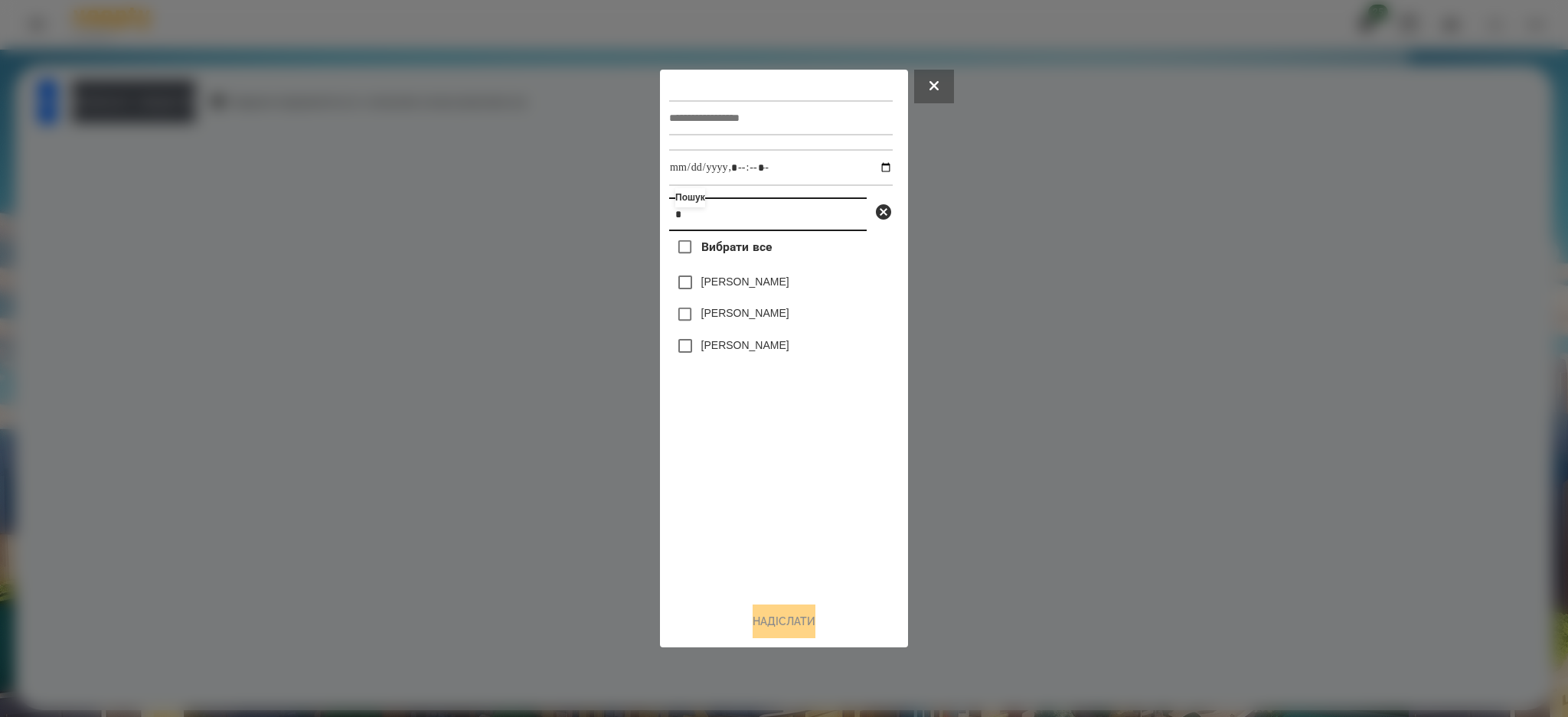
type input "*"
click at [729, 344] on label "[PERSON_NAME]" at bounding box center [745, 345] width 88 height 16
click at [727, 124] on input "text" at bounding box center [780, 117] width 224 height 35
type input "***"
click at [744, 159] on input "datetime-local" at bounding box center [780, 168] width 224 height 37
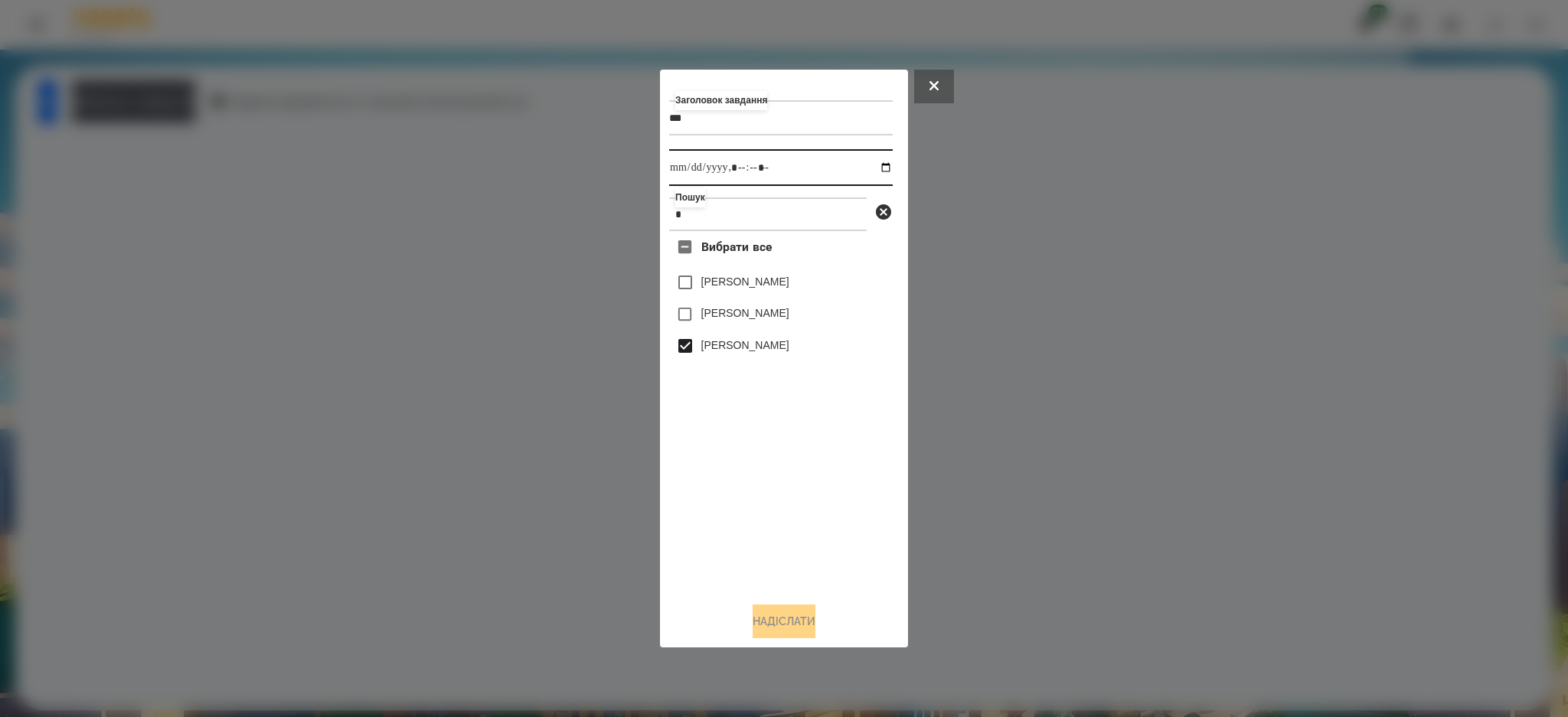
click at [879, 159] on input "datetime-local" at bounding box center [780, 168] width 224 height 37
type input "**********"
click at [751, 497] on div "Вибрати все [PERSON_NAME] [PERSON_NAME]" at bounding box center [780, 411] width 224 height 359
click at [782, 622] on button "Надіслати" at bounding box center [784, 621] width 63 height 34
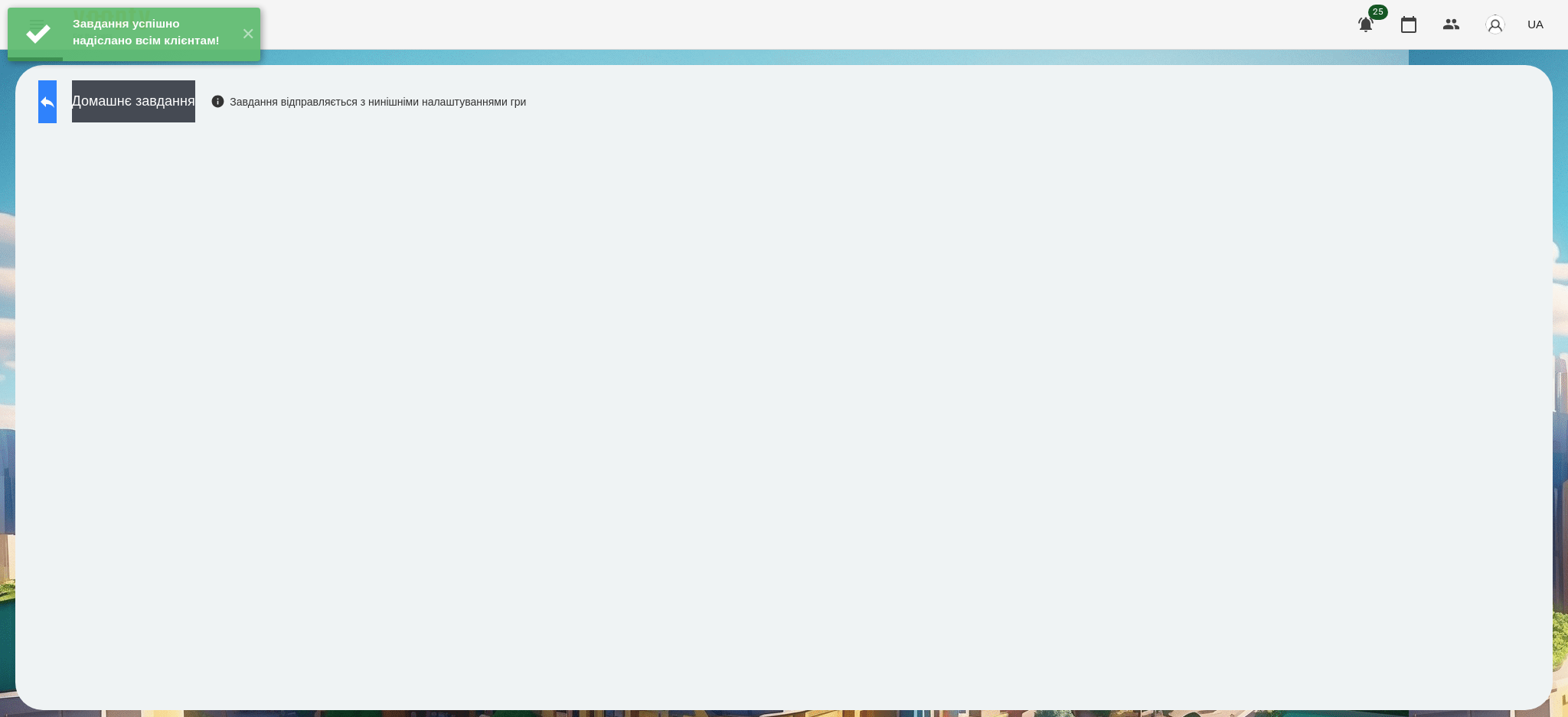
click at [53, 108] on icon at bounding box center [47, 102] width 18 height 18
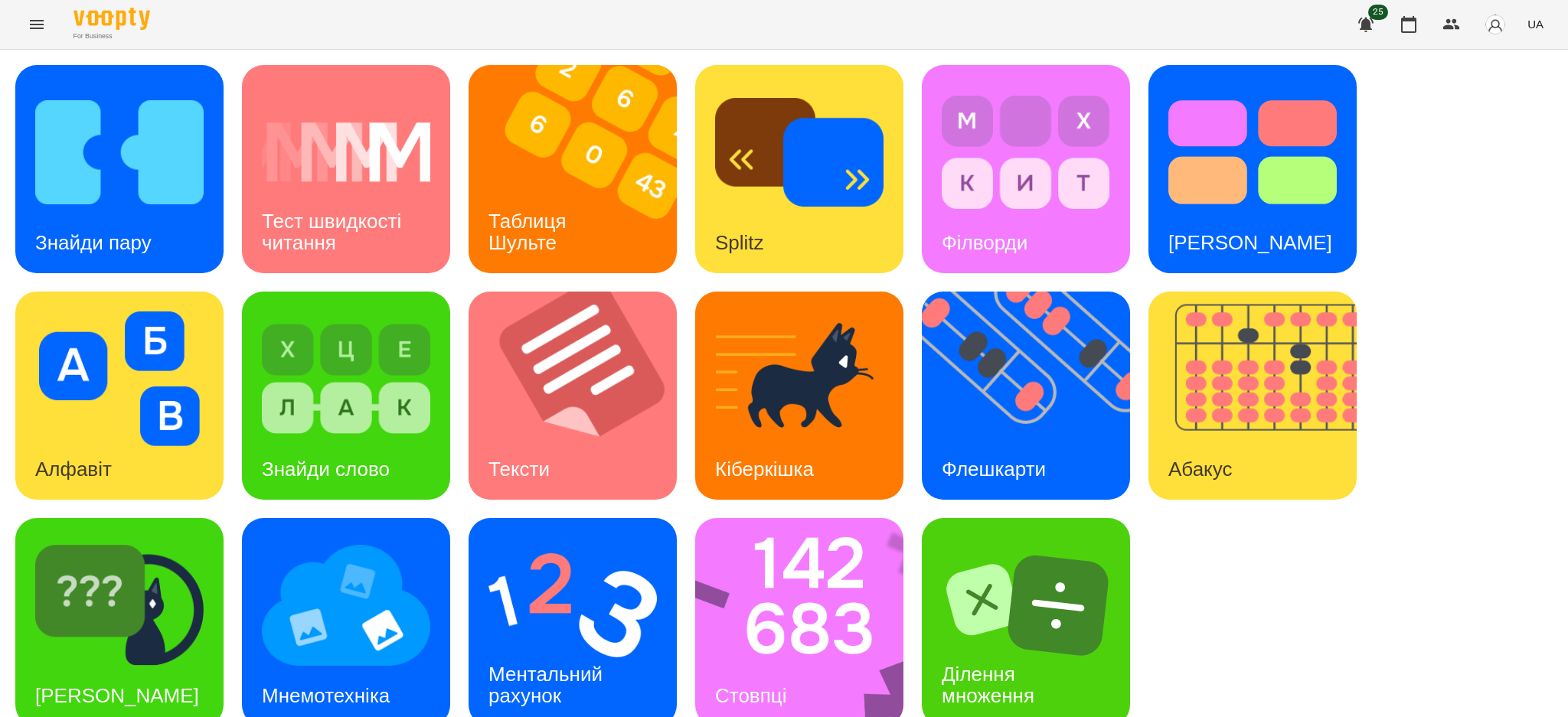
scroll to position [23, 0]
click at [787, 581] on img at bounding box center [808, 622] width 228 height 208
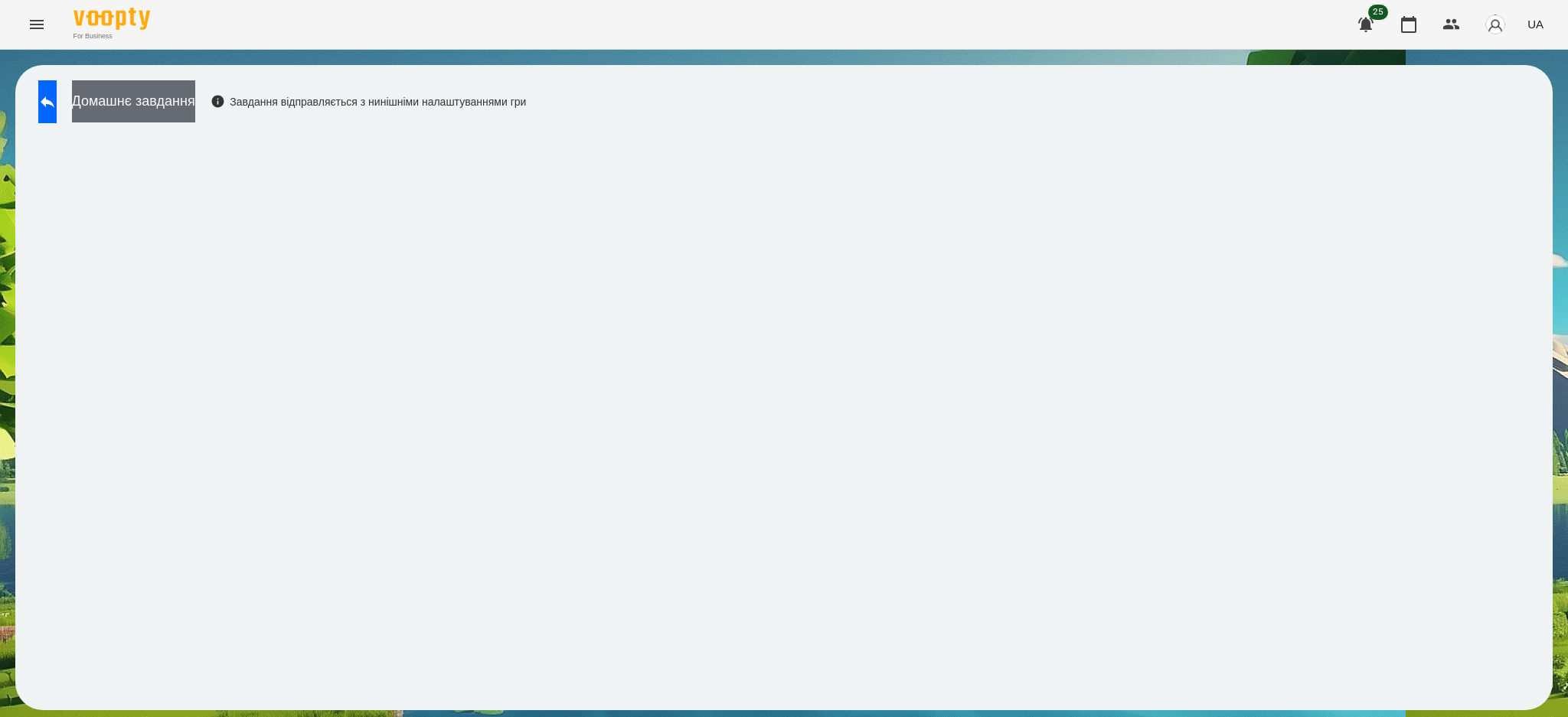
click at [195, 89] on button "Домашнє завдання" at bounding box center [133, 101] width 123 height 42
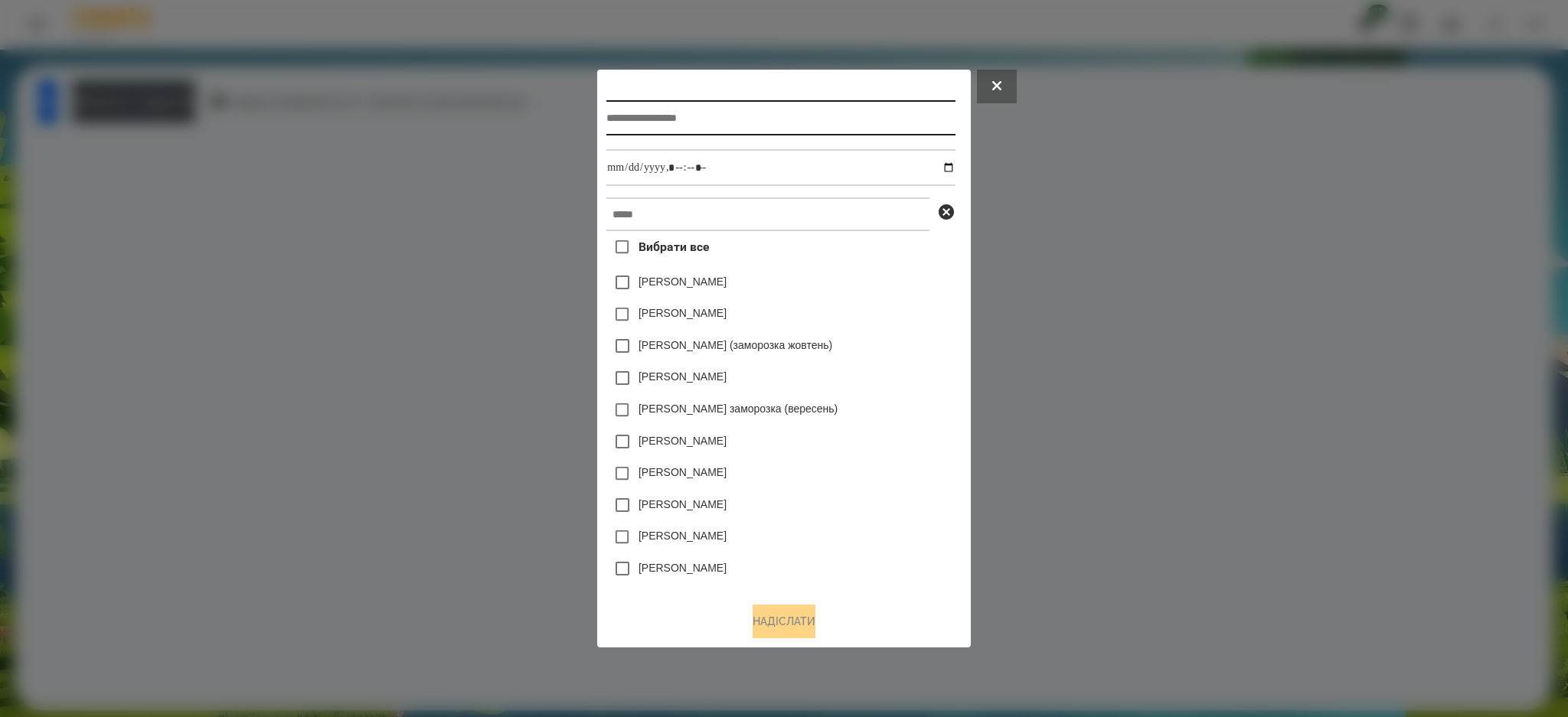
click at [658, 116] on input "text" at bounding box center [780, 117] width 348 height 35
type input "********"
click at [697, 164] on input "datetime-local" at bounding box center [780, 168] width 348 height 37
click at [954, 163] on input "datetime-local" at bounding box center [780, 168] width 348 height 37
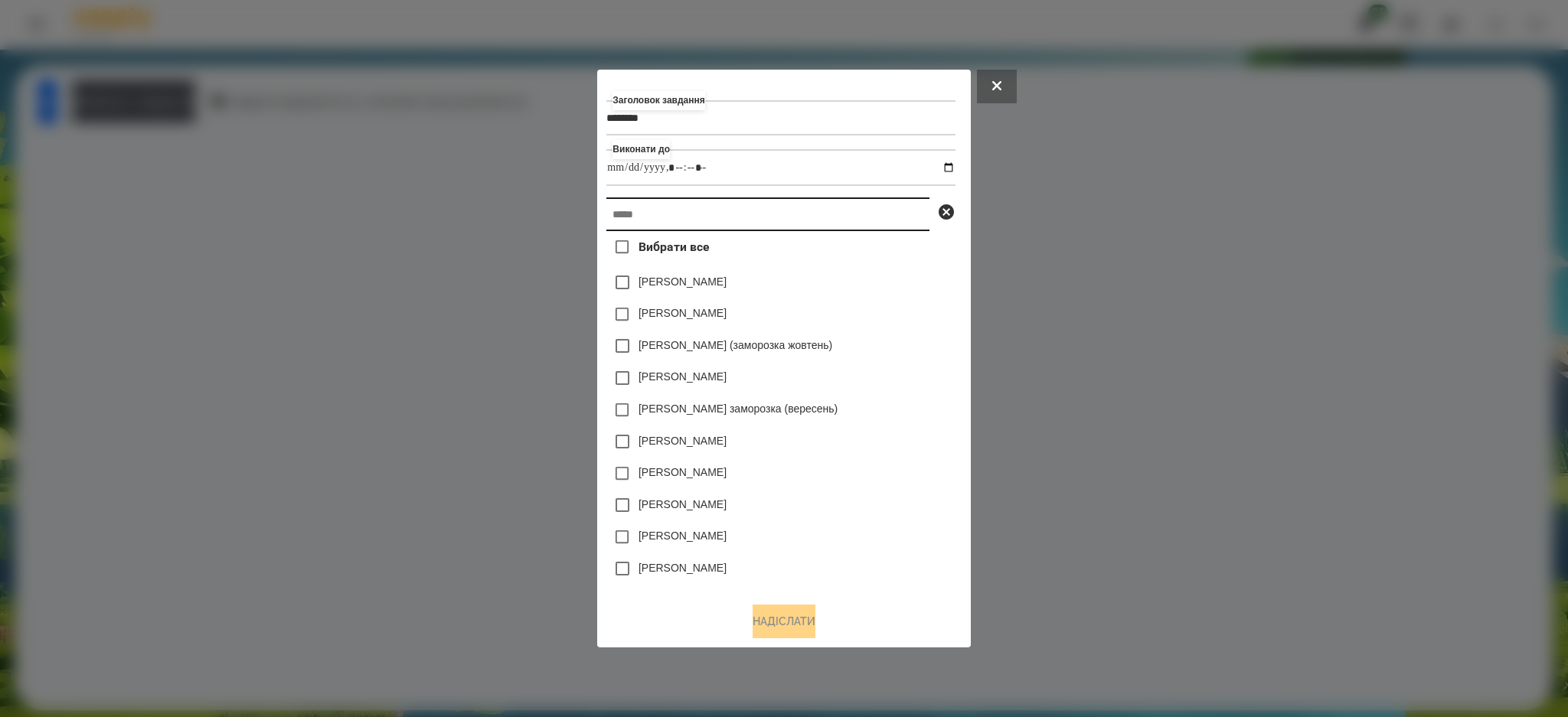
type input "**********"
click at [868, 220] on input "text" at bounding box center [768, 214] width 323 height 34
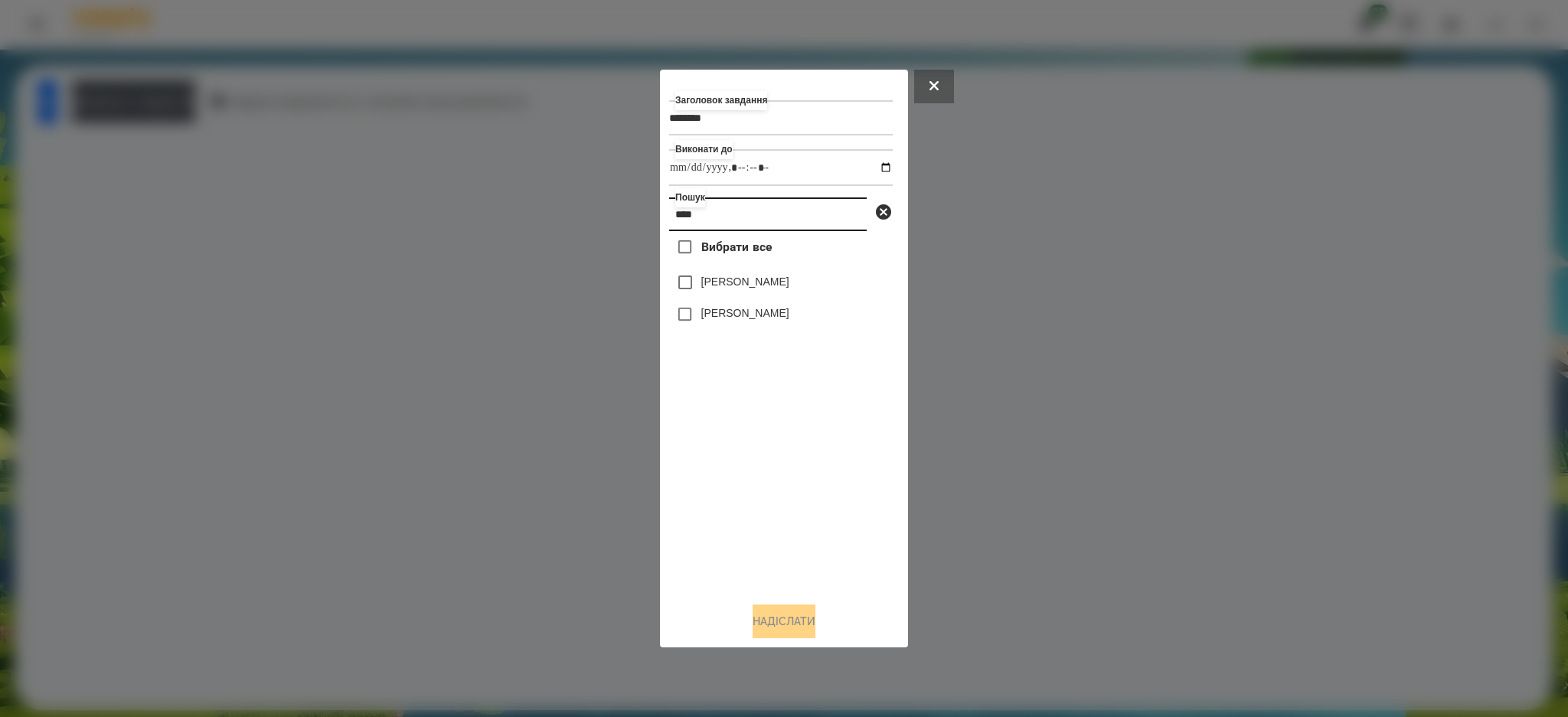
type input "****"
click at [770, 621] on button "Надіслати" at bounding box center [784, 621] width 63 height 34
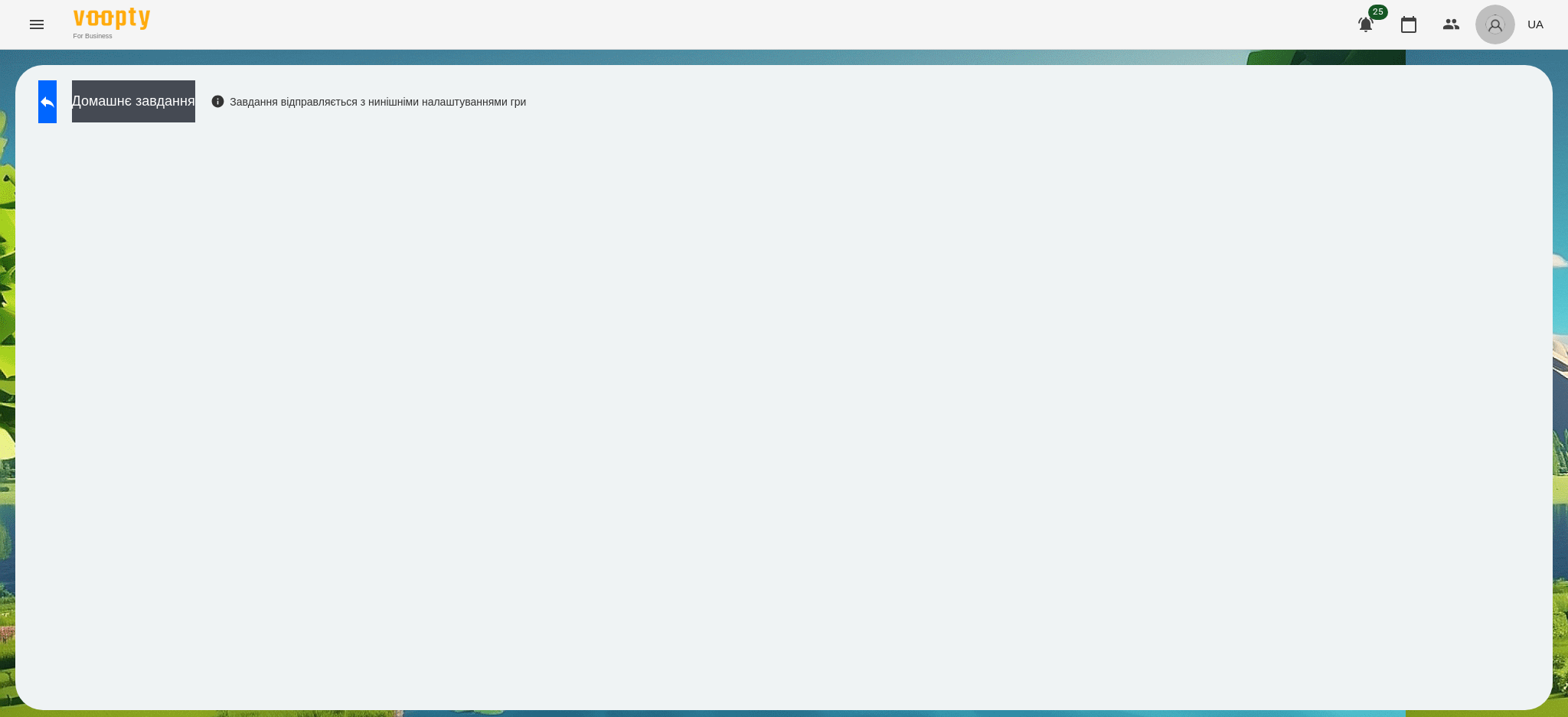
click at [1494, 28] on img "button" at bounding box center [1495, 24] width 21 height 21
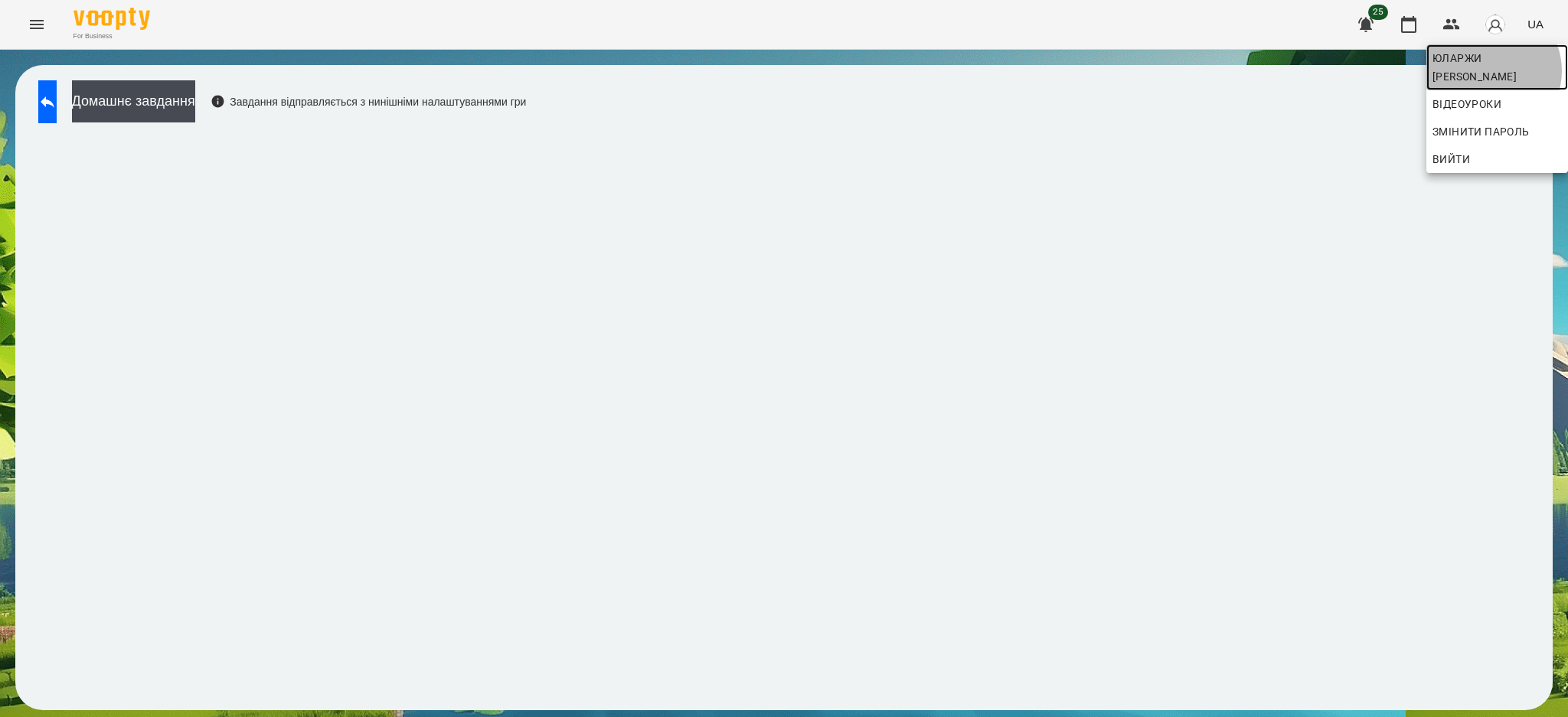
click at [1487, 71] on link "Юларжи [PERSON_NAME]" at bounding box center [1497, 67] width 141 height 46
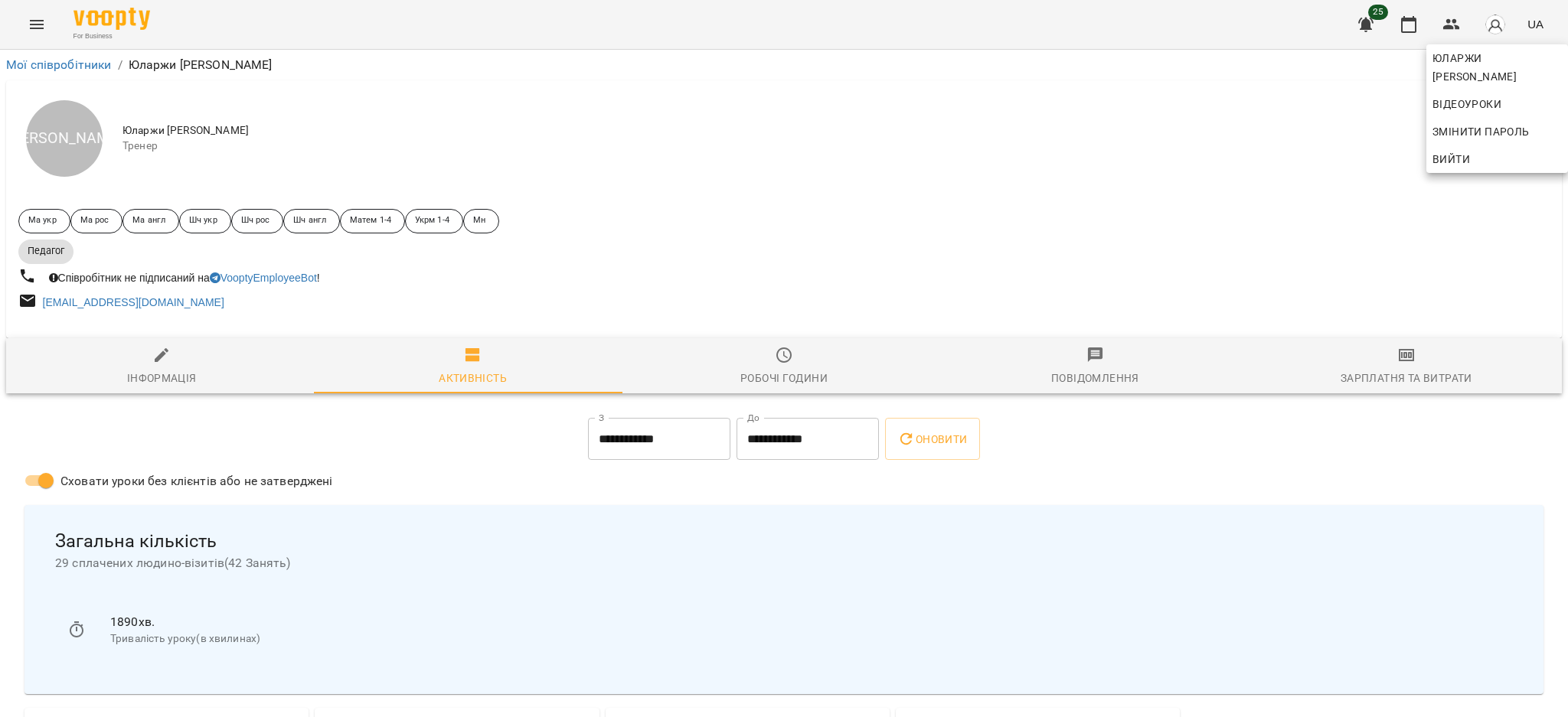
drag, startPoint x: 1565, startPoint y: 140, endPoint x: 1549, endPoint y: 203, distance: 65.0
click at [1549, 203] on div at bounding box center [784, 358] width 1568 height 717
